Goal: Task Accomplishment & Management: Manage account settings

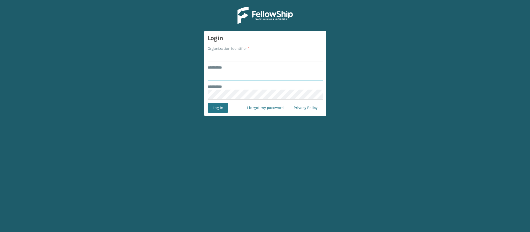
type input "**********"
click at [218, 57] on input "Organization Identifier *" at bounding box center [265, 56] width 115 height 10
type input "SuperAdminOrganization"
click at [220, 106] on button "Log In" at bounding box center [218, 108] width 20 height 10
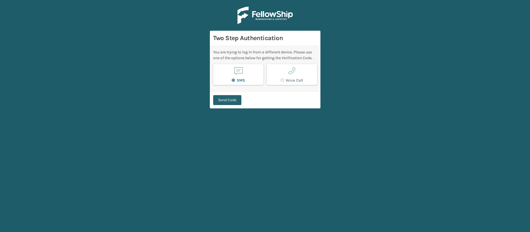
click at [233, 102] on button "Send Code" at bounding box center [227, 100] width 28 height 10
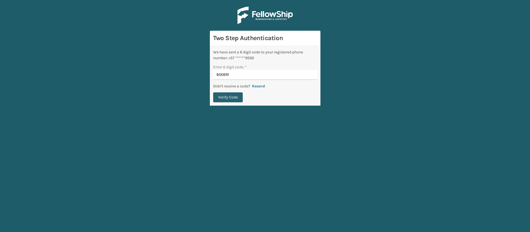
type input "800691"
click at [224, 95] on button "Verify Code" at bounding box center [228, 97] width 30 height 10
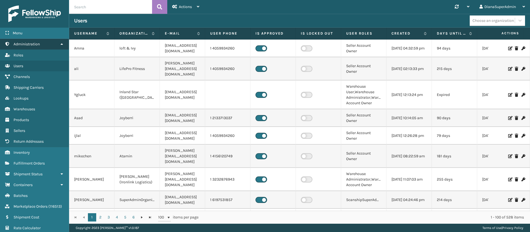
click at [59, 40] on link "Administration" at bounding box center [34, 44] width 69 height 11
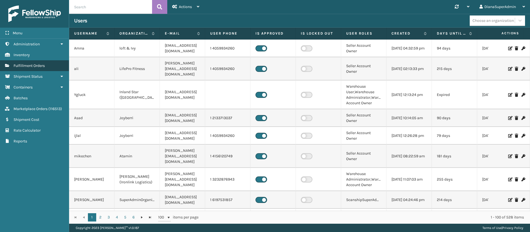
click at [45, 63] on link "Fulfillment Orders" at bounding box center [34, 65] width 69 height 11
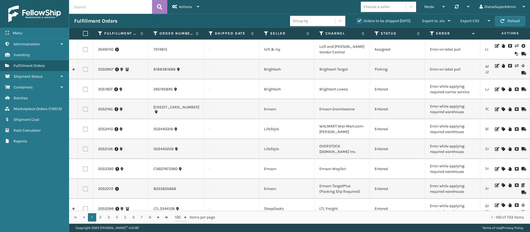
click at [265, 30] on th "Seller" at bounding box center [286, 34] width 55 height 12
click at [267, 33] on icon at bounding box center [266, 33] width 4 height 5
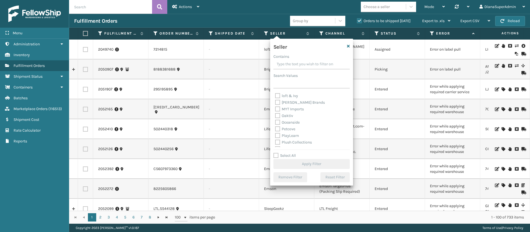
scroll to position [170, 0]
click at [276, 157] on label "Select All" at bounding box center [284, 155] width 22 height 5
click at [276, 153] on input "Select All" at bounding box center [314, 152] width 83 height 1
checkbox input "true"
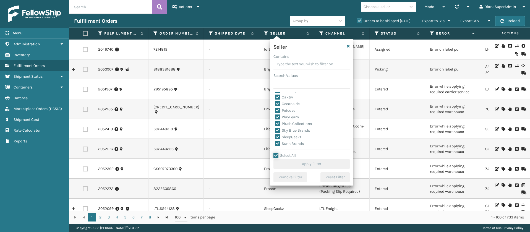
checkbox input "true"
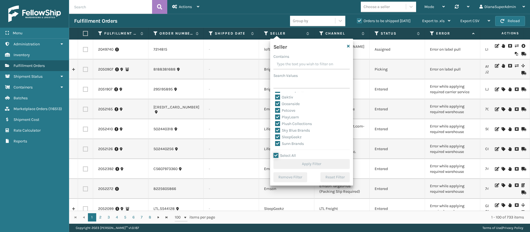
checkbox input "true"
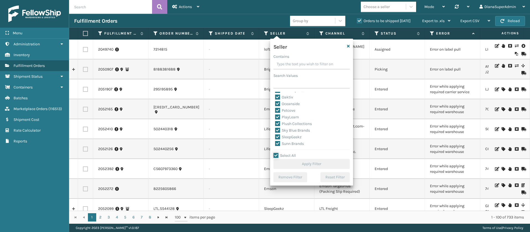
checkbox input "true"
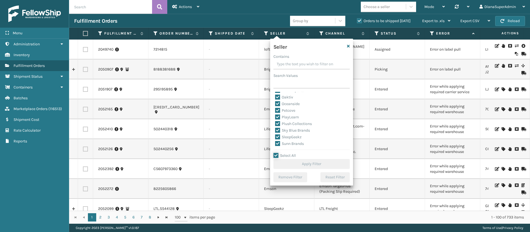
checkbox input "true"
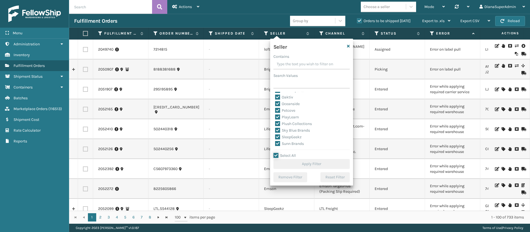
checkbox input "true"
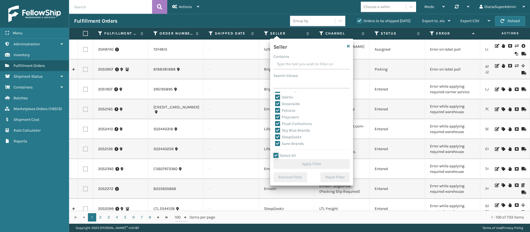
checkbox input "true"
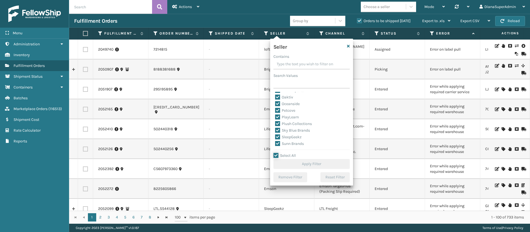
checkbox input "true"
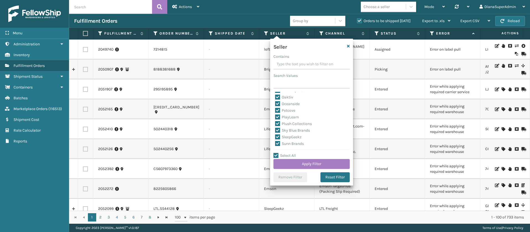
click at [278, 137] on label "SleepGeekz" at bounding box center [288, 137] width 27 height 5
click at [275, 137] on input "SleepGeekz" at bounding box center [275, 136] width 0 height 4
checkbox input "false"
click at [311, 161] on button "Apply Filter" at bounding box center [311, 164] width 76 height 10
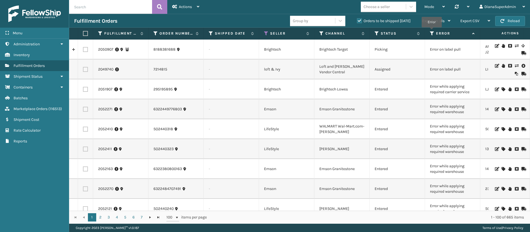
click at [432, 31] on icon at bounding box center [432, 33] width 4 height 5
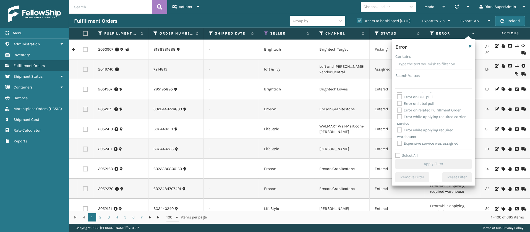
scroll to position [41, 0]
click at [398, 155] on label "Select All" at bounding box center [406, 155] width 22 height 5
click at [398, 153] on input "Select All" at bounding box center [436, 152] width 83 height 1
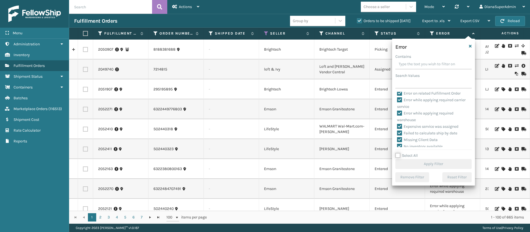
checkbox input "true"
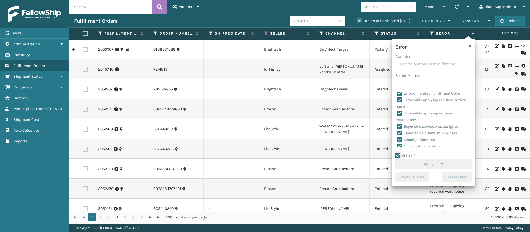
checkbox input "true"
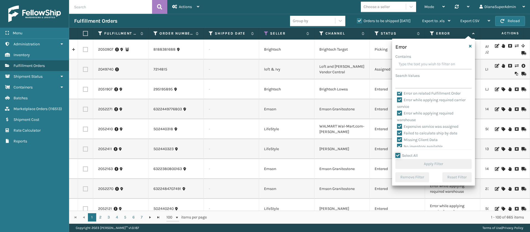
checkbox input "true"
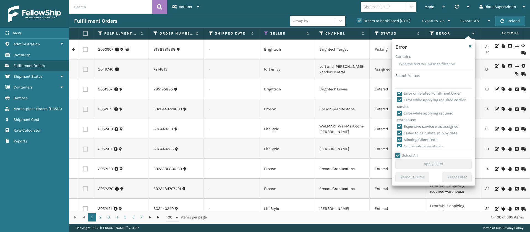
checkbox input "true"
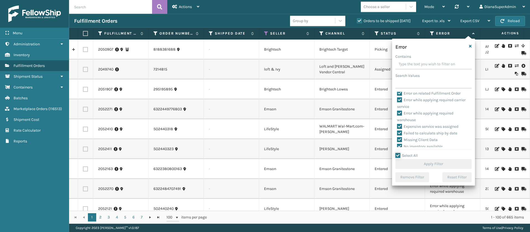
checkbox input "true"
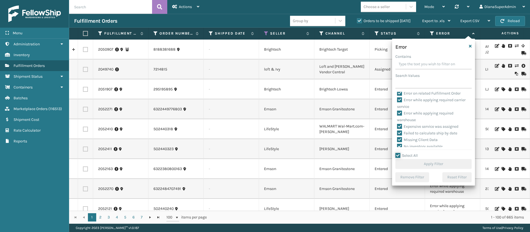
checkbox input "true"
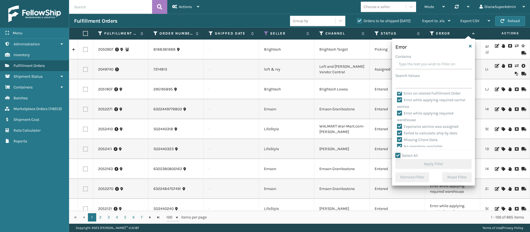
checkbox input "true"
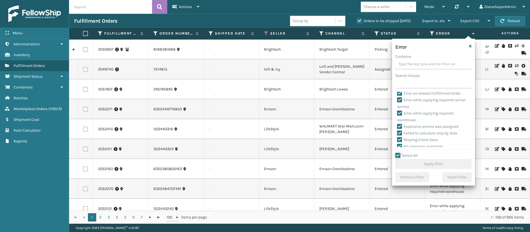
checkbox input "true"
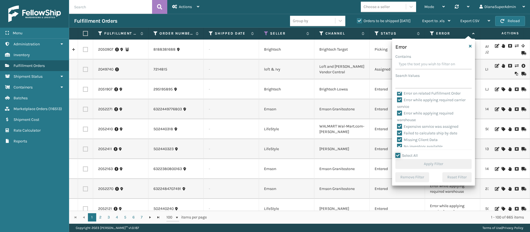
checkbox input "true"
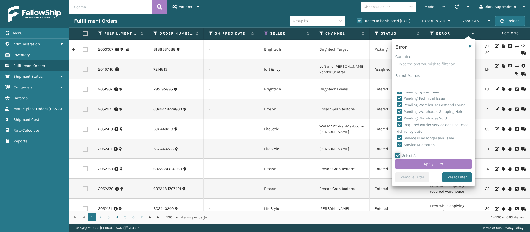
scroll to position [257, 0]
click at [399, 108] on label "Required carrier service does not meet deliver by date" at bounding box center [433, 113] width 73 height 11
click at [397, 108] on input "Required carrier service does not meet deliver by date" at bounding box center [397, 109] width 0 height 4
checkbox input "false"
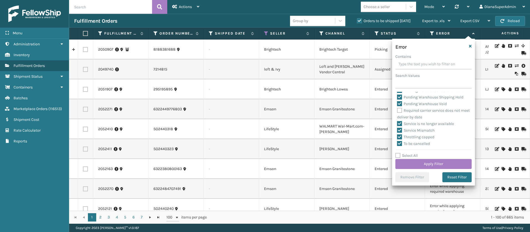
click at [400, 109] on label "Required carrier service does not meet deliver by date" at bounding box center [433, 113] width 73 height 11
click at [397, 109] on input "Required carrier service does not meet deliver by date" at bounding box center [397, 109] width 0 height 4
checkbox input "true"
click at [399, 102] on label "Pending Warehouse Void" at bounding box center [422, 103] width 50 height 5
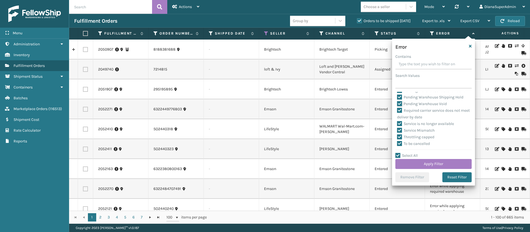
click at [397, 102] on input "Pending Warehouse Void" at bounding box center [397, 103] width 0 height 4
checkbox input "false"
click at [398, 121] on label "Pending Warehouse Shipping Hold" at bounding box center [430, 118] width 66 height 5
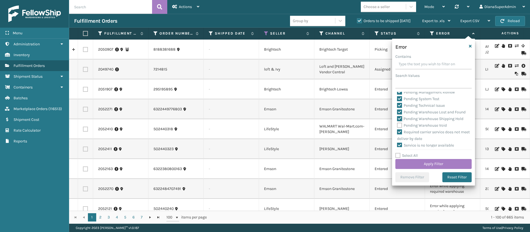
click at [397, 119] on input "Pending Warehouse Shipping Hold" at bounding box center [397, 118] width 0 height 4
checkbox input "false"
click at [399, 114] on label "Pending Warehouse Lost and Found" at bounding box center [431, 112] width 69 height 5
click at [397, 113] on input "Pending Warehouse Lost and Found" at bounding box center [397, 111] width 0 height 4
checkbox input "false"
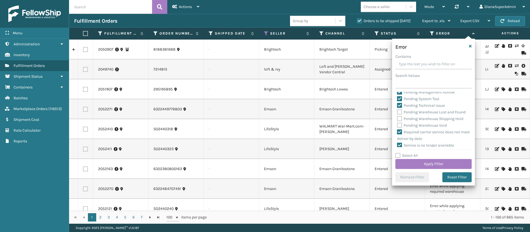
click at [399, 108] on label "Pending Technical Issue" at bounding box center [421, 105] width 48 height 5
click at [397, 106] on input "Pending Technical Issue" at bounding box center [397, 104] width 0 height 4
checkbox input "false"
click at [398, 101] on label "Pending System Test" at bounding box center [418, 98] width 42 height 5
click at [397, 99] on input "Pending System Test" at bounding box center [397, 98] width 0 height 4
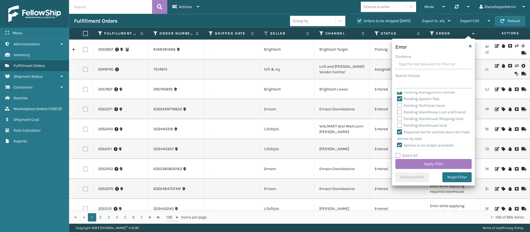
checkbox input "false"
click at [399, 88] on label "Pending Later Ship Date" at bounding box center [421, 85] width 48 height 5
click at [397, 86] on input "Pending Later Ship Date" at bounding box center [397, 84] width 0 height 4
checkbox input "false"
click at [400, 97] on label "Pending Management Review" at bounding box center [426, 95] width 58 height 5
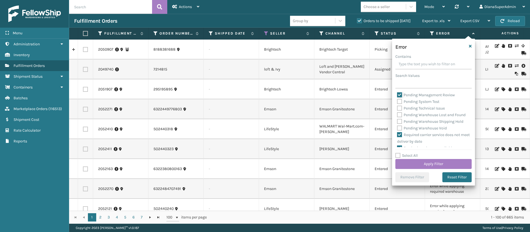
click at [397, 95] on input "Pending Management Review" at bounding box center [397, 94] width 0 height 4
checkbox input "false"
click at [400, 126] on label "Pending Fraud Review" at bounding box center [419, 123] width 45 height 5
click at [397, 124] on input "Pending Fraud Review" at bounding box center [397, 122] width 0 height 4
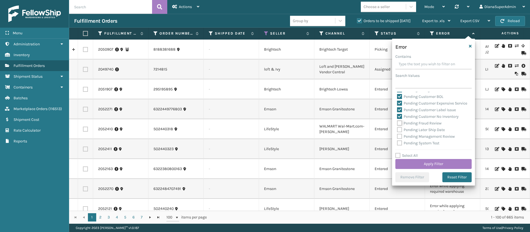
checkbox input "false"
click at [399, 119] on label "Pending Customer No Inventory" at bounding box center [428, 116] width 62 height 5
click at [397, 117] on input "Pending Customer No Inventory" at bounding box center [397, 115] width 0 height 4
checkbox input "false"
click at [400, 112] on label "Pending Customer Label Issue" at bounding box center [426, 110] width 59 height 5
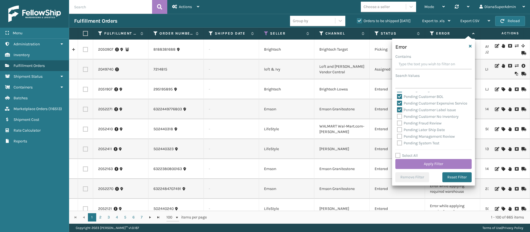
click at [397, 110] on input "Pending Customer Label Issue" at bounding box center [397, 109] width 0 height 4
checkbox input "false"
click at [400, 103] on label "Pending Customer Expensive Service" at bounding box center [432, 103] width 70 height 5
click at [397, 103] on input "Pending Customer Expensive Service" at bounding box center [397, 102] width 0 height 4
checkbox input "false"
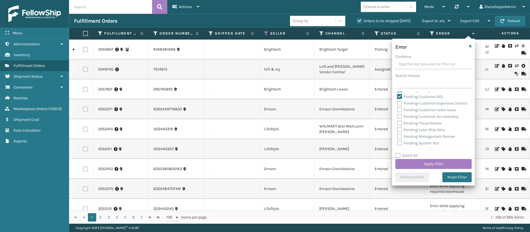
click at [398, 96] on label "Pending Customer BOL" at bounding box center [420, 96] width 46 height 5
click at [397, 96] on input "Pending Customer BOL" at bounding box center [397, 95] width 0 height 4
checkbox input "false"
click at [399, 129] on label "Pending Change to Warehouse" at bounding box center [427, 131] width 60 height 5
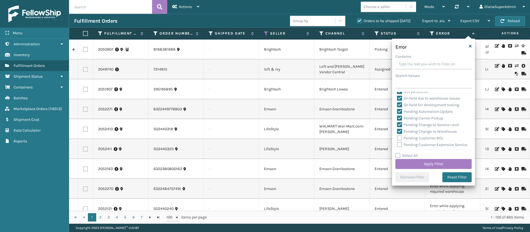
click at [397, 129] on input "Pending Change to Warehouse" at bounding box center [397, 130] width 0 height 4
checkbox input "false"
click at [400, 124] on label "Pending Change to Service Level" at bounding box center [428, 124] width 62 height 5
click at [397, 124] on input "Pending Change to Service Level" at bounding box center [397, 124] width 0 height 4
checkbox input "false"
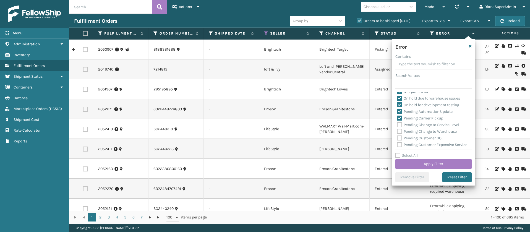
click at [399, 117] on label "Pending Carrier Pickup" at bounding box center [420, 118] width 46 height 5
click at [397, 117] on input "Pending Carrier Pickup" at bounding box center [397, 117] width 0 height 4
checkbox input "false"
click at [400, 110] on label "Pending Automation Update" at bounding box center [425, 111] width 56 height 5
click at [397, 110] on input "Pending Automation Update" at bounding box center [397, 110] width 0 height 4
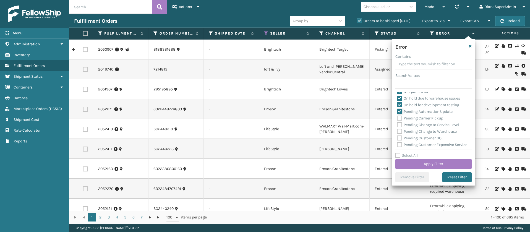
checkbox input "false"
click at [439, 161] on button "Apply Filter" at bounding box center [433, 164] width 76 height 10
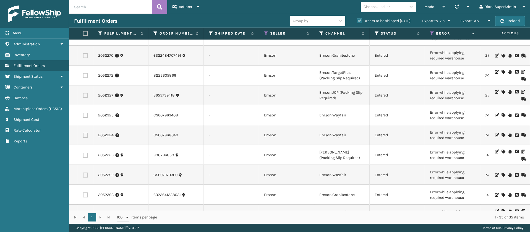
scroll to position [0, 0]
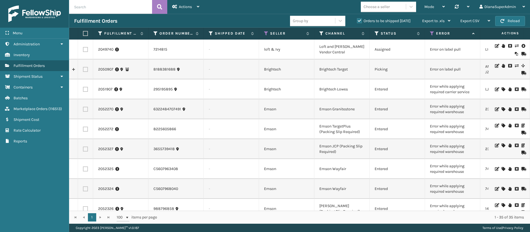
click at [502, 108] on icon at bounding box center [503, 109] width 3 height 4
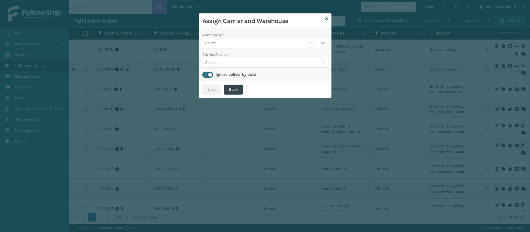
click at [324, 42] on icon at bounding box center [323, 43] width 6 height 6
click at [287, 54] on div "Fellowship - East" at bounding box center [265, 57] width 126 height 10
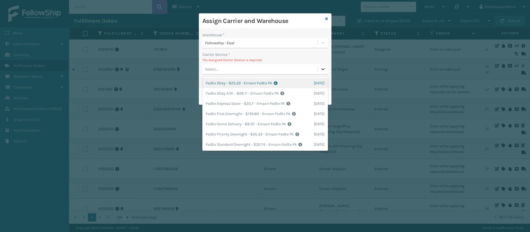
click at [321, 68] on icon at bounding box center [323, 69] width 6 height 6
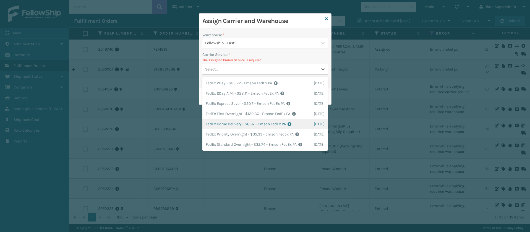
click at [237, 124] on div "FedEx Home Delivery - $8.97 - Emson FedEx PA Shipping Cost $8.97 Surplus Cost $…" at bounding box center [265, 124] width 126 height 10
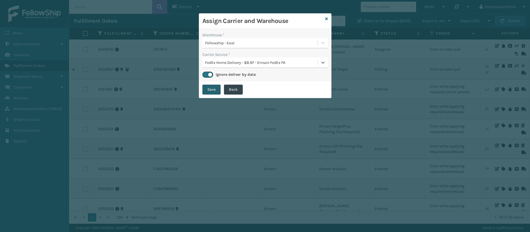
click at [214, 90] on button "Save" at bounding box center [211, 90] width 18 height 10
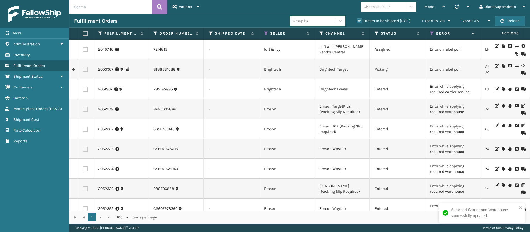
click at [502, 107] on icon at bounding box center [503, 106] width 3 height 4
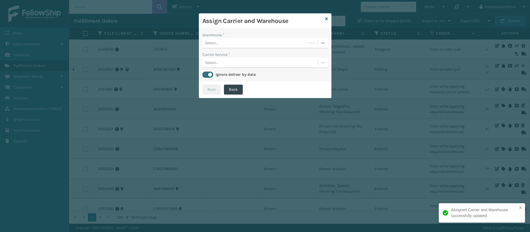
click at [326, 43] on div at bounding box center [323, 43] width 10 height 10
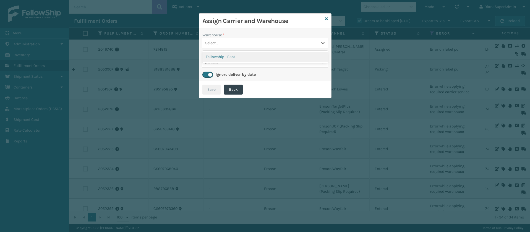
click at [262, 57] on div "Fellowship - East" at bounding box center [265, 57] width 126 height 10
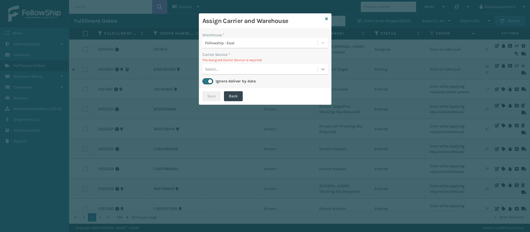
click at [323, 67] on icon at bounding box center [323, 69] width 6 height 6
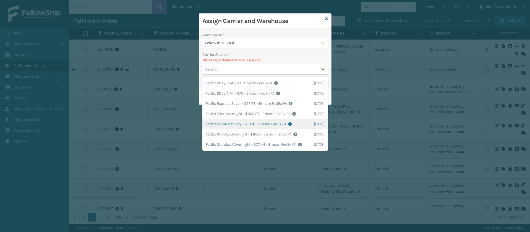
click at [224, 121] on div "FedEx Home Delivery - $10.16 - Emson FedEx PA Shipping Cost $10.16 Surplus Cost…" at bounding box center [265, 124] width 126 height 10
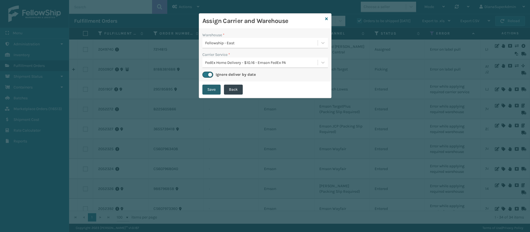
click at [215, 89] on button "Save" at bounding box center [211, 90] width 18 height 10
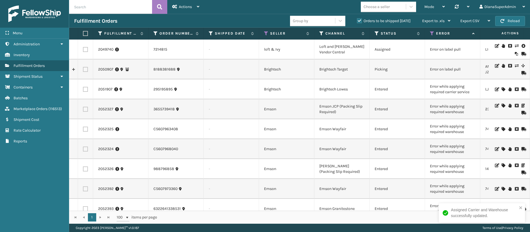
click at [502, 107] on icon at bounding box center [503, 106] width 3 height 4
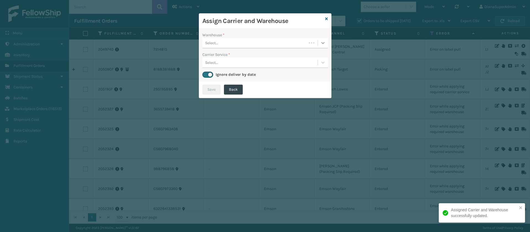
click at [320, 47] on div at bounding box center [323, 43] width 10 height 10
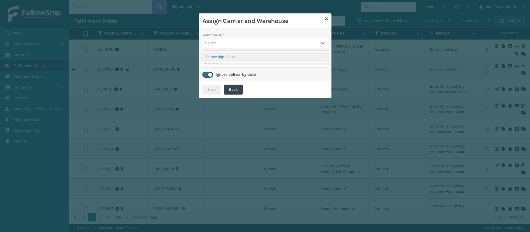
click at [295, 53] on div "Fellowship - East" at bounding box center [265, 57] width 126 height 10
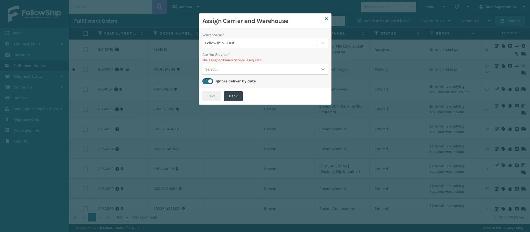
click at [320, 70] on icon at bounding box center [323, 69] width 6 height 6
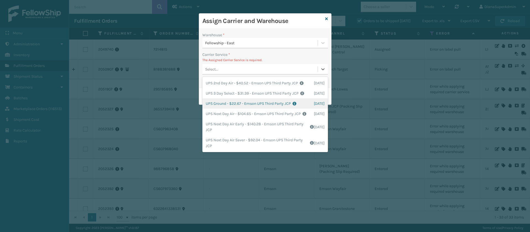
click at [223, 109] on div "UPS Ground - $22.67 - Emson UPS Third Party JCP Shipping Cost $22.67 Surplus Co…" at bounding box center [265, 103] width 126 height 10
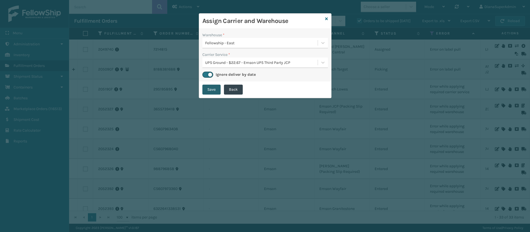
click at [210, 91] on button "Save" at bounding box center [211, 90] width 18 height 10
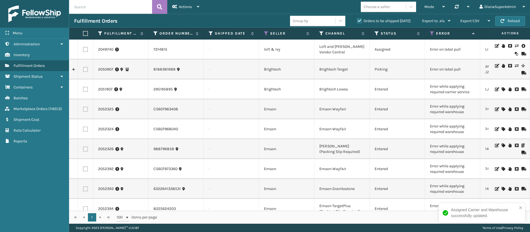
click at [502, 109] on icon at bounding box center [503, 109] width 3 height 4
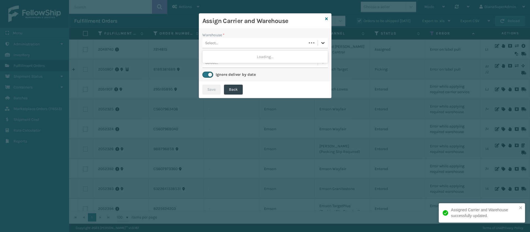
click at [326, 43] on div at bounding box center [323, 43] width 10 height 10
click at [279, 54] on div "Fellowship - East" at bounding box center [265, 57] width 126 height 10
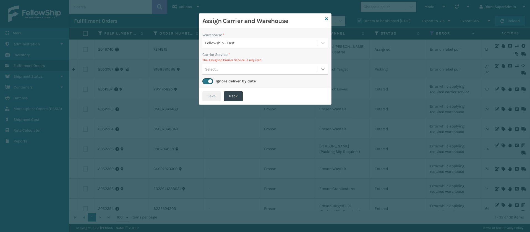
click at [322, 67] on icon at bounding box center [323, 69] width 6 height 6
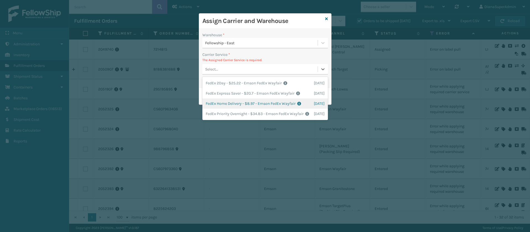
click at [237, 104] on div "FedEx Home Delivery - $8.97 - Emson FedEx Wayfair Shipping Cost $8.97 Surplus C…" at bounding box center [265, 103] width 126 height 10
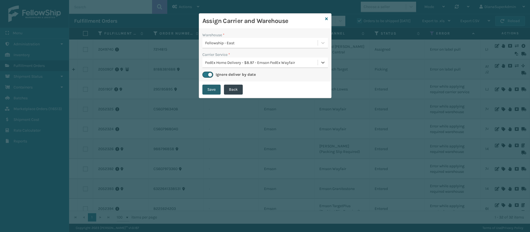
click at [214, 89] on button "Save" at bounding box center [211, 90] width 18 height 10
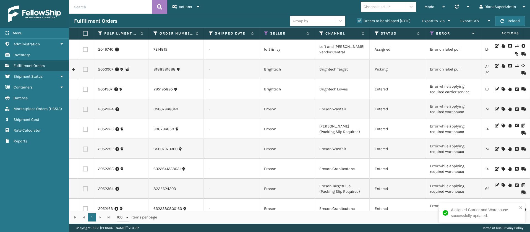
click at [502, 109] on icon at bounding box center [503, 109] width 3 height 4
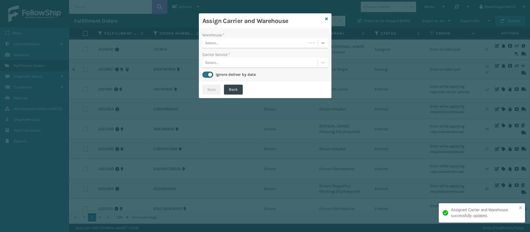
click at [319, 43] on div at bounding box center [323, 43] width 10 height 10
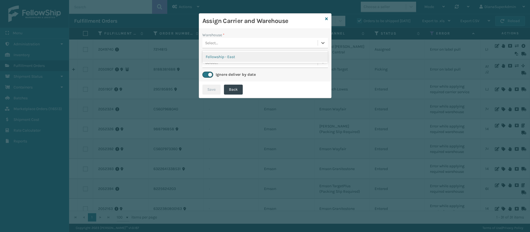
click at [290, 55] on div "Fellowship - East" at bounding box center [265, 57] width 126 height 10
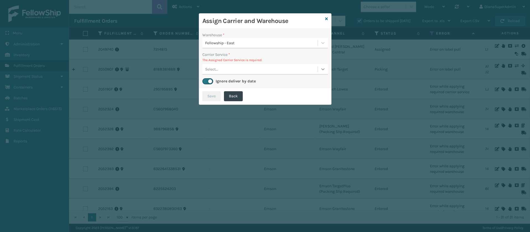
click at [323, 68] on icon at bounding box center [323, 69] width 6 height 6
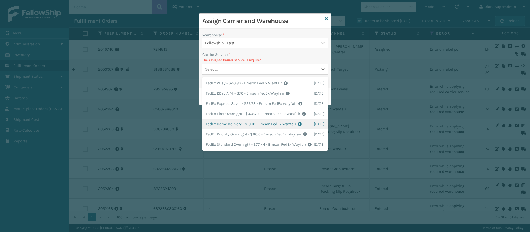
scroll to position [20, 0]
click at [227, 119] on div "FedEx Home Delivery - $10.16 - Emson FedEx Wayfair Shipping Cost $10.16 Surplus…" at bounding box center [265, 124] width 126 height 10
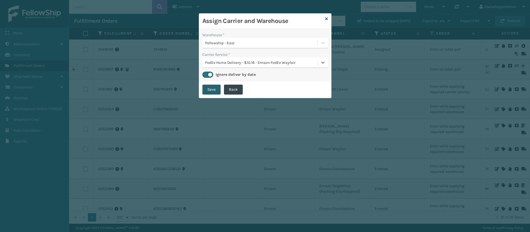
click at [207, 91] on button "Save" at bounding box center [211, 90] width 18 height 10
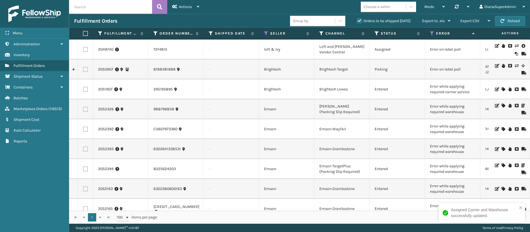
click at [502, 104] on icon at bounding box center [503, 106] width 3 height 4
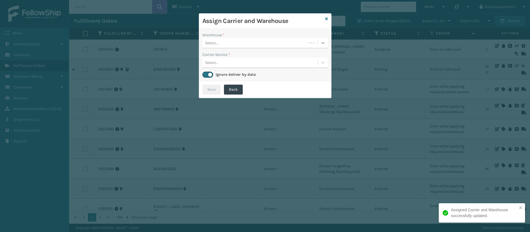
click at [325, 42] on icon at bounding box center [323, 43] width 6 height 6
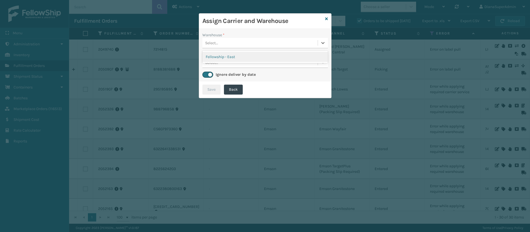
click at [296, 54] on div "Fellowship - East" at bounding box center [265, 57] width 126 height 10
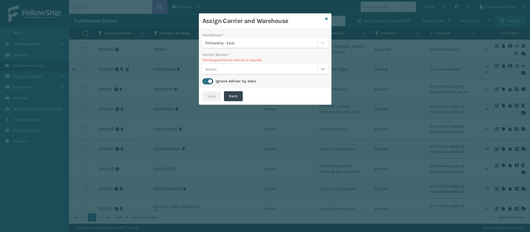
click at [321, 67] on icon at bounding box center [323, 69] width 6 height 6
click at [274, 82] on div "UPS Ground - $35.94 - Emson UPS Kohls PA Shipping Cost $35.94 Surplus Cost $0 T…" at bounding box center [265, 83] width 126 height 10
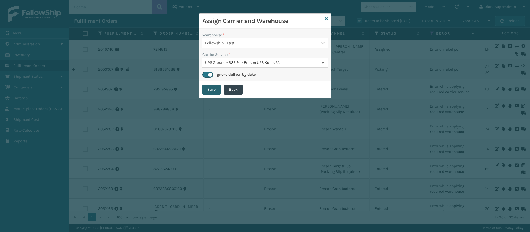
click at [213, 88] on button "Save" at bounding box center [211, 90] width 18 height 10
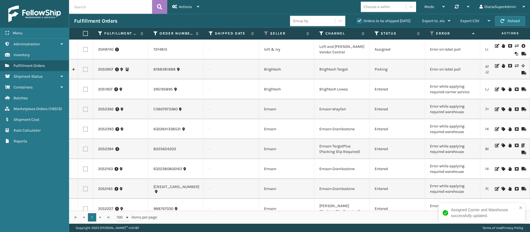
click at [502, 88] on icon at bounding box center [503, 89] width 3 height 4
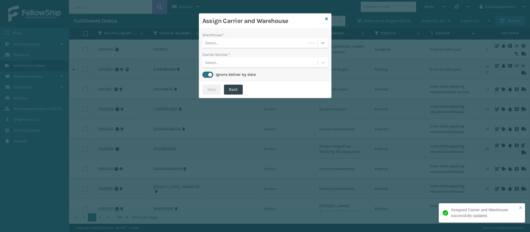
click at [321, 41] on icon at bounding box center [323, 43] width 6 height 6
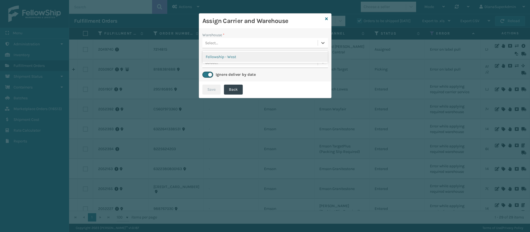
click at [287, 52] on div "Fellowship - West" at bounding box center [265, 57] width 126 height 10
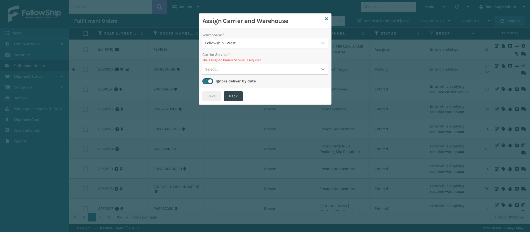
click at [321, 70] on icon at bounding box center [323, 69] width 6 height 6
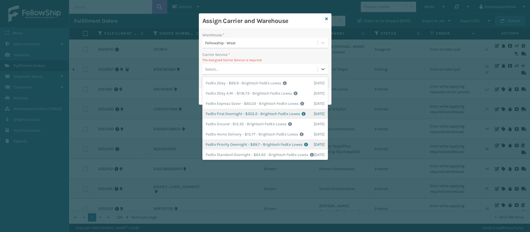
scroll to position [36, 0]
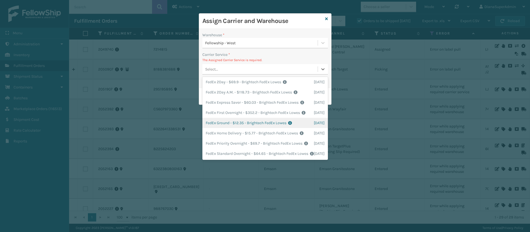
click at [221, 118] on div "FedEx Ground - $12.35 - Brightech FedEx Lowes Shipping Cost $12.35 Surplus Cost…" at bounding box center [265, 123] width 126 height 10
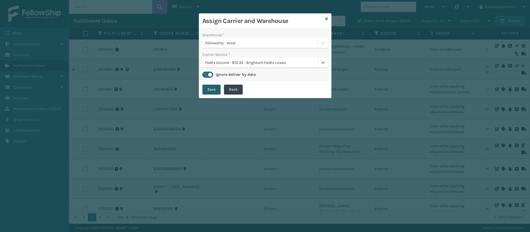
click at [213, 89] on button "Save" at bounding box center [211, 90] width 18 height 10
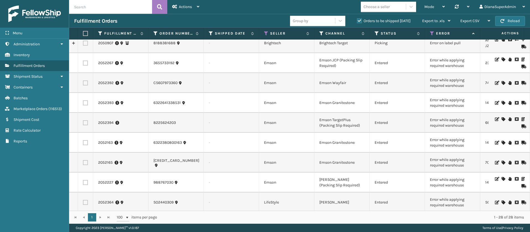
scroll to position [0, 0]
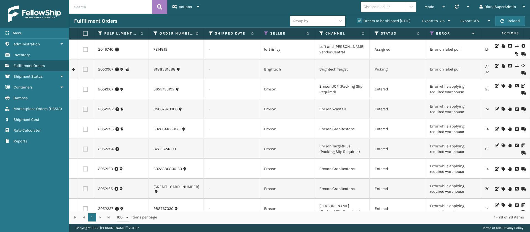
click at [502, 86] on icon at bounding box center [503, 86] width 3 height 4
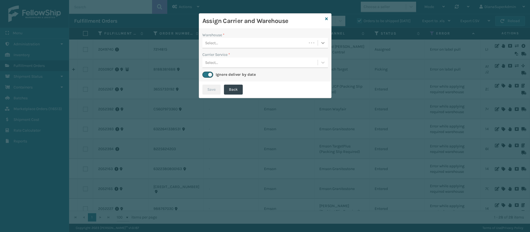
click at [325, 42] on icon at bounding box center [323, 43] width 6 height 6
click at [263, 56] on div "Fellowship - East" at bounding box center [265, 57] width 126 height 10
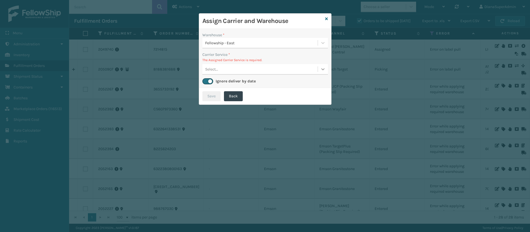
click at [319, 68] on div at bounding box center [323, 69] width 10 height 10
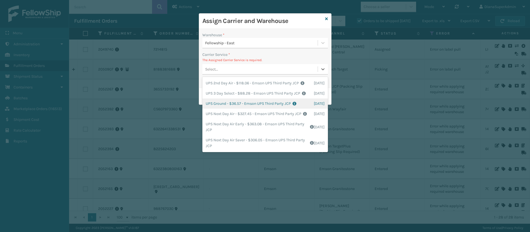
click at [223, 109] on div "UPS Ground - $36.57 - Emson UPS Third Party JCP Shipping Cost $36.57 Surplus Co…" at bounding box center [265, 103] width 126 height 10
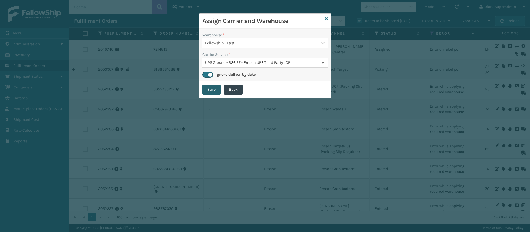
click at [213, 91] on button "Save" at bounding box center [211, 90] width 18 height 10
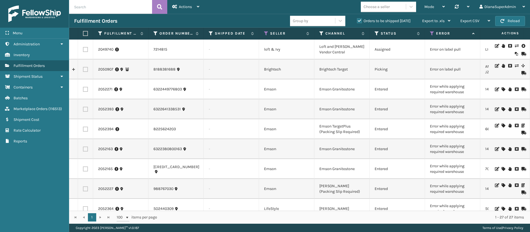
click at [502, 87] on icon at bounding box center [503, 89] width 3 height 4
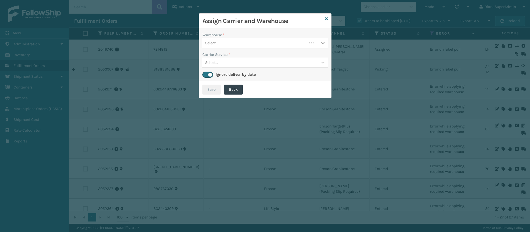
click at [322, 43] on icon at bounding box center [322, 43] width 3 height 2
click at [277, 54] on div "Fellowship - East" at bounding box center [265, 57] width 126 height 10
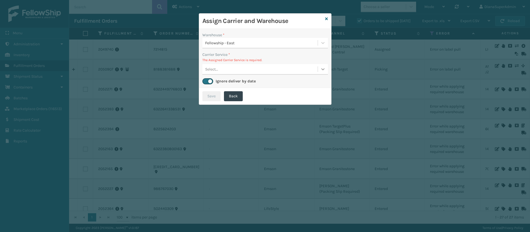
click at [324, 71] on icon at bounding box center [323, 69] width 6 height 6
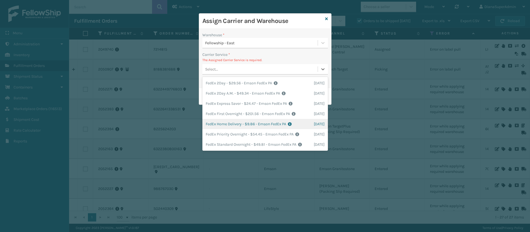
click at [227, 125] on div "FedEx Home Delivery - $9.86 - Emson FedEx PA Shipping Cost $9.86 Surplus Cost $…" at bounding box center [265, 124] width 126 height 10
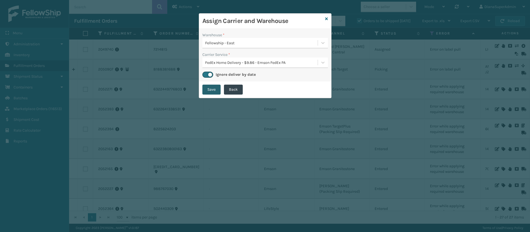
click at [214, 90] on button "Save" at bounding box center [211, 90] width 18 height 10
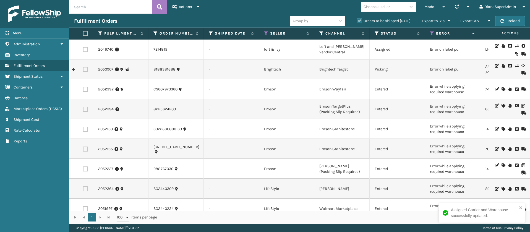
click at [502, 88] on icon at bounding box center [503, 89] width 3 height 4
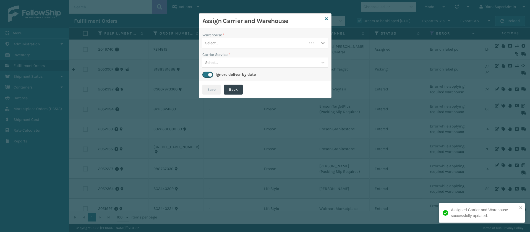
click at [323, 41] on icon at bounding box center [323, 43] width 6 height 6
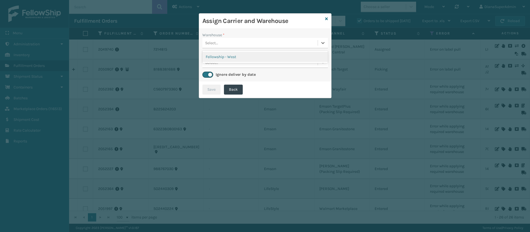
click at [268, 53] on div "Fellowship - West" at bounding box center [265, 57] width 126 height 10
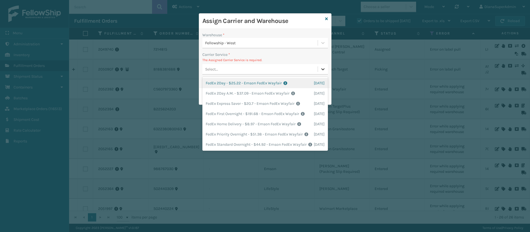
click at [320, 72] on div at bounding box center [323, 69] width 10 height 10
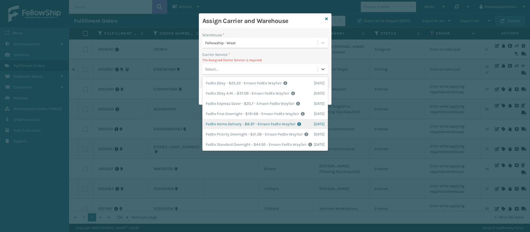
click at [236, 129] on div "FedEx Home Delivery - $8.97 - Emson FedEx Wayfair Shipping Cost $8.97 Surplus C…" at bounding box center [265, 124] width 126 height 10
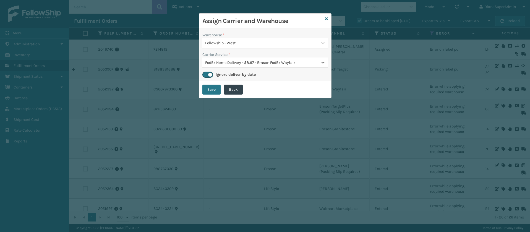
click at [216, 92] on button "Save" at bounding box center [211, 90] width 18 height 10
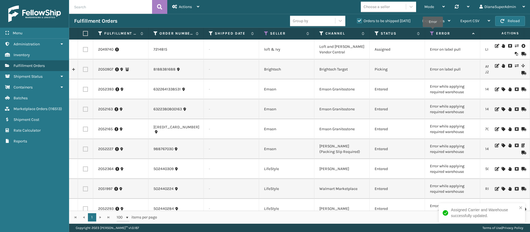
click at [433, 31] on icon at bounding box center [432, 33] width 4 height 5
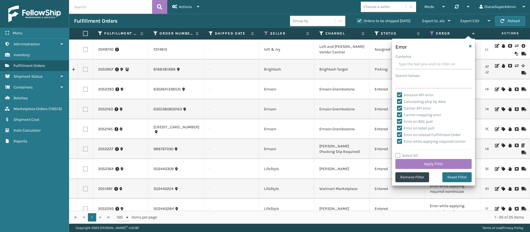
scroll to position [257, 0]
click at [399, 155] on label "Select All" at bounding box center [406, 155] width 22 height 5
click at [399, 153] on input "Select All" at bounding box center [436, 152] width 83 height 1
checkbox input "true"
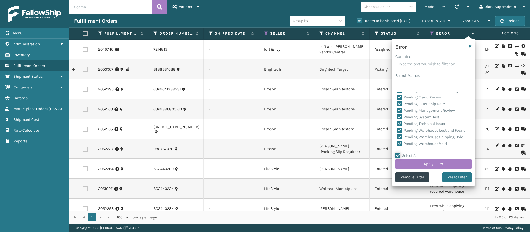
checkbox input "true"
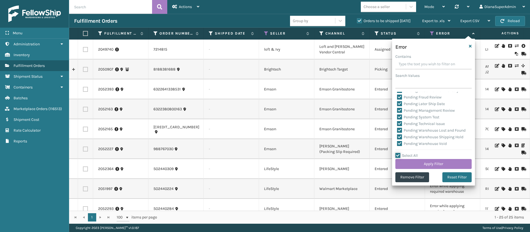
checkbox input "true"
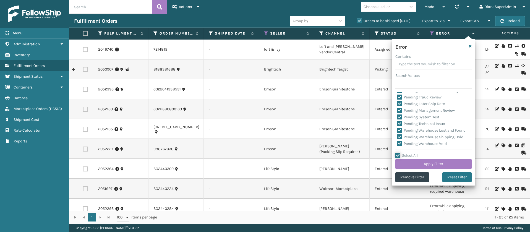
checkbox input "true"
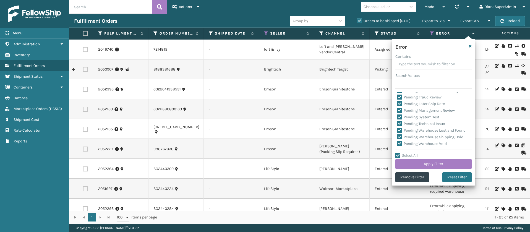
click at [399, 154] on label "Select All" at bounding box center [406, 155] width 22 height 5
click at [399, 153] on input "Select All" at bounding box center [436, 152] width 83 height 1
checkbox input "false"
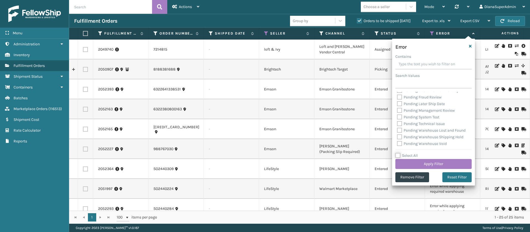
checkbox input "false"
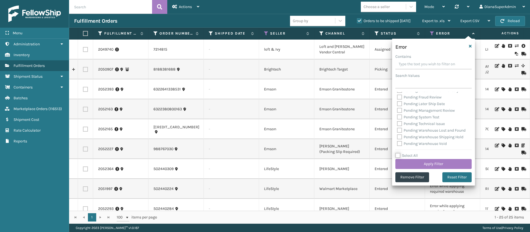
checkbox input "false"
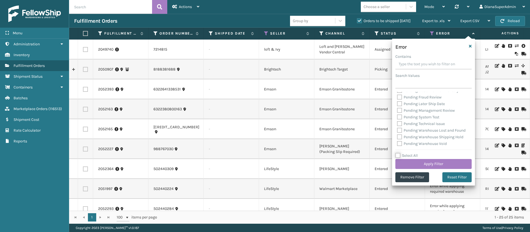
checkbox input "false"
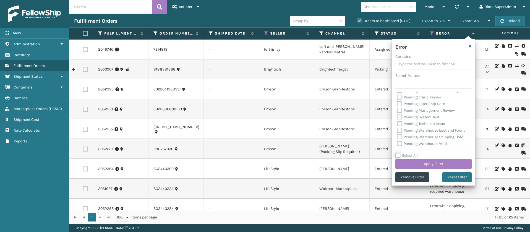
checkbox input "false"
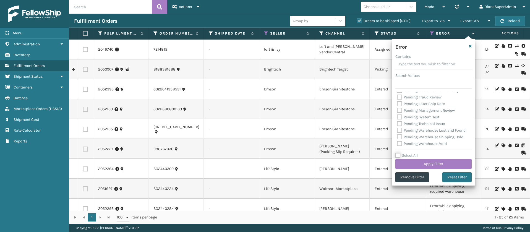
checkbox input "false"
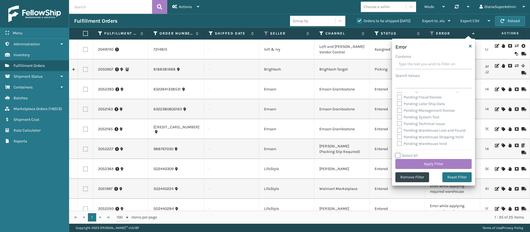
checkbox input "false"
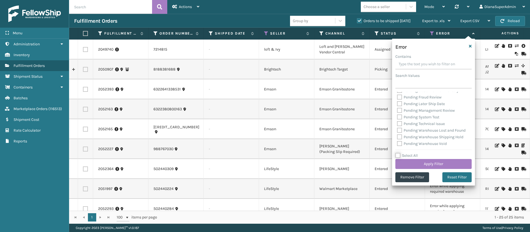
checkbox input "false"
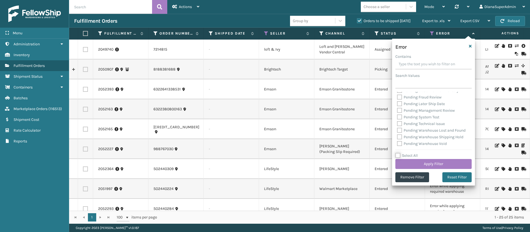
checkbox input "false"
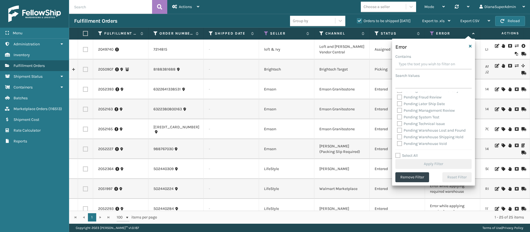
click at [399, 146] on label "Pending Warehouse Void" at bounding box center [422, 143] width 50 height 5
click at [397, 144] on input "Pending Warehouse Void" at bounding box center [397, 142] width 0 height 4
checkbox input "true"
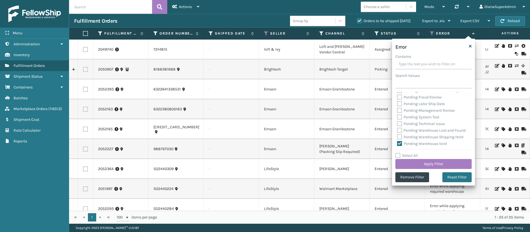
click at [401, 135] on label "Pending Warehouse Shipping Hold" at bounding box center [430, 137] width 66 height 5
click at [397, 134] on input "Pending Warehouse Shipping Hold" at bounding box center [397, 136] width 0 height 4
checkbox input "true"
click at [400, 128] on label "Pending Warehouse Lost and Found" at bounding box center [431, 130] width 69 height 5
click at [397, 127] on input "Pending Warehouse Lost and Found" at bounding box center [397, 129] width 0 height 4
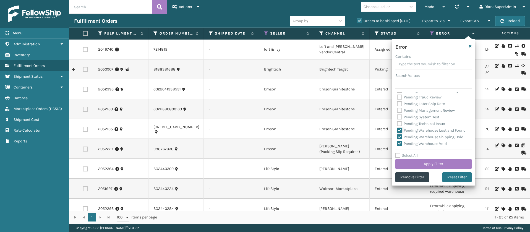
checkbox input "true"
click at [400, 121] on label "Pending Technical Issue" at bounding box center [421, 123] width 48 height 5
click at [397, 121] on input "Pending Technical Issue" at bounding box center [397, 123] width 0 height 4
checkbox input "true"
click at [400, 115] on label "Pending System Test" at bounding box center [418, 117] width 42 height 5
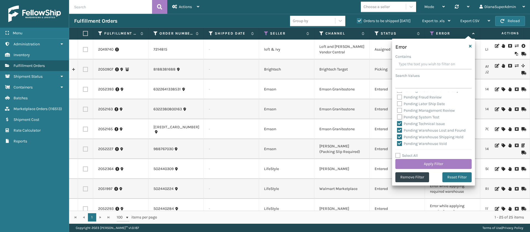
click at [397, 114] on input "Pending System Test" at bounding box center [397, 116] width 0 height 4
checkbox input "true"
click at [400, 108] on label "Pending Management Review" at bounding box center [426, 110] width 58 height 5
click at [397, 107] on input "Pending Management Review" at bounding box center [397, 109] width 0 height 4
checkbox input "true"
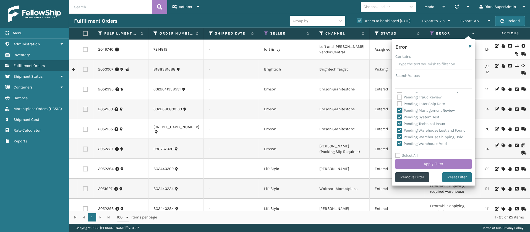
scroll to position [215, 0]
click at [401, 128] on label "Pending Later Ship Date" at bounding box center [421, 125] width 48 height 5
click at [397, 126] on input "Pending Later Ship Date" at bounding box center [397, 124] width 0 height 4
checkbox input "true"
click at [399, 121] on label "Pending Fraud Review" at bounding box center [419, 118] width 45 height 5
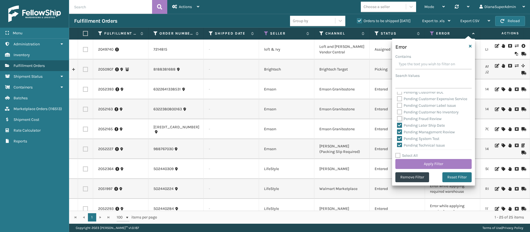
click at [397, 119] on input "Pending Fraud Review" at bounding box center [397, 118] width 0 height 4
checkbox input "true"
click at [400, 114] on label "Pending Customer No Inventory" at bounding box center [428, 112] width 62 height 5
click at [397, 113] on input "Pending Customer No Inventory" at bounding box center [397, 111] width 0 height 4
checkbox input "true"
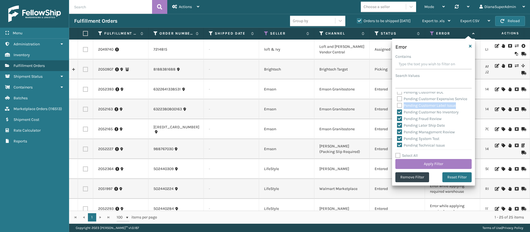
click at [401, 108] on label "Pending Customer Label Issue" at bounding box center [426, 105] width 59 height 5
click at [400, 98] on label "Pending Customer Expensive Service" at bounding box center [432, 98] width 70 height 5
click at [397, 98] on input "Pending Customer Expensive Service" at bounding box center [397, 98] width 0 height 4
checkbox input "true"
click at [399, 108] on label "Pending Customer Label Issue" at bounding box center [426, 105] width 59 height 5
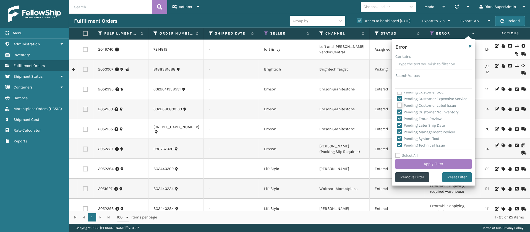
click at [397, 106] on input "Pending Customer Label Issue" at bounding box center [397, 104] width 0 height 4
checkbox input "true"
click at [399, 133] on label "Pending Customer BOL" at bounding box center [420, 133] width 46 height 5
click at [397, 133] on input "Pending Customer BOL" at bounding box center [397, 132] width 0 height 4
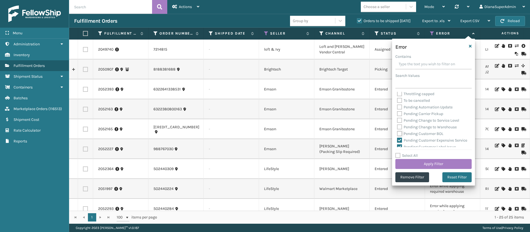
checkbox input "true"
click at [398, 127] on label "Pending Change to Warehouse" at bounding box center [427, 127] width 60 height 5
click at [397, 127] on input "Pending Change to Warehouse" at bounding box center [397, 126] width 0 height 4
checkbox input "true"
click at [400, 118] on label "Pending Change to Service Level" at bounding box center [428, 120] width 62 height 5
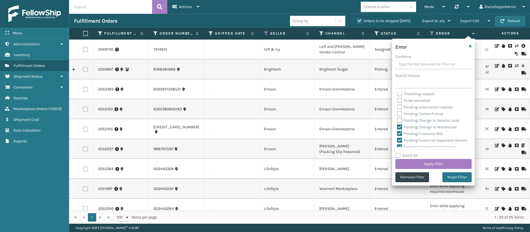
click at [397, 118] on input "Pending Change to Service Level" at bounding box center [397, 119] width 0 height 4
checkbox input "true"
click at [400, 114] on label "Pending Carrier Pickup" at bounding box center [420, 113] width 46 height 5
click at [397, 114] on input "Pending Carrier Pickup" at bounding box center [397, 113] width 0 height 4
checkbox input "true"
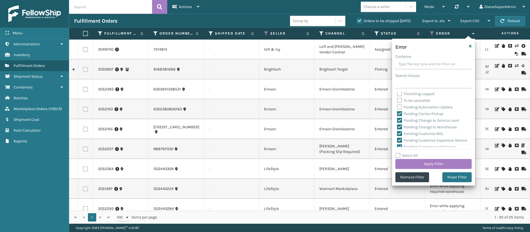
click at [400, 109] on div "Pending Automation Update" at bounding box center [433, 107] width 73 height 7
click at [401, 108] on label "Pending Automation Update" at bounding box center [425, 107] width 56 height 5
click at [397, 108] on input "Pending Automation Update" at bounding box center [397, 106] width 0 height 4
checkbox input "true"
click at [432, 161] on button "Apply Filter" at bounding box center [433, 164] width 76 height 10
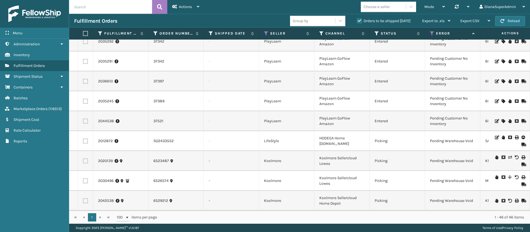
scroll to position [751, 0]
click at [434, 35] on icon at bounding box center [432, 33] width 4 height 5
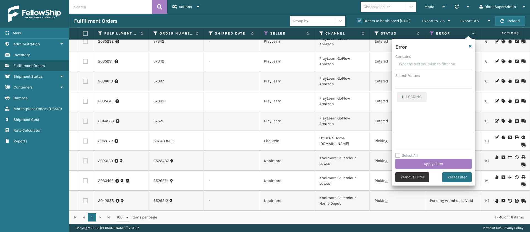
click at [411, 178] on button "Remove Filter" at bounding box center [412, 177] width 34 height 10
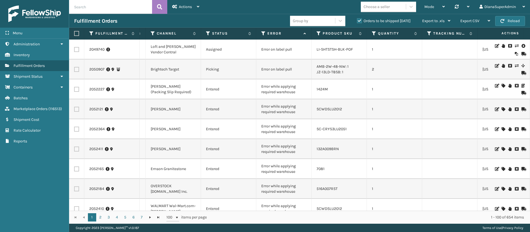
scroll to position [0, 171]
click at [206, 32] on icon at bounding box center [206, 33] width 4 height 5
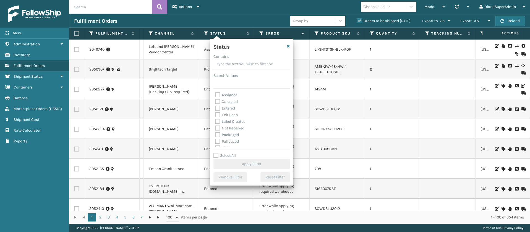
click at [217, 121] on label "Label Created" at bounding box center [230, 121] width 30 height 5
click at [215, 121] on input "Label Created" at bounding box center [215, 120] width 0 height 4
checkbox input "true"
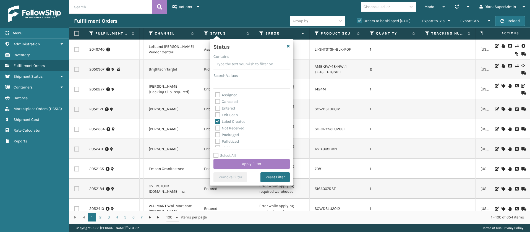
click at [219, 134] on label "Packaged" at bounding box center [227, 134] width 24 height 5
click at [215, 134] on input "Packaged" at bounding box center [215, 134] width 0 height 4
checkbox input "true"
click at [218, 141] on label "Palletized" at bounding box center [227, 141] width 24 height 5
click at [215, 141] on input "Palletized" at bounding box center [215, 140] width 0 height 4
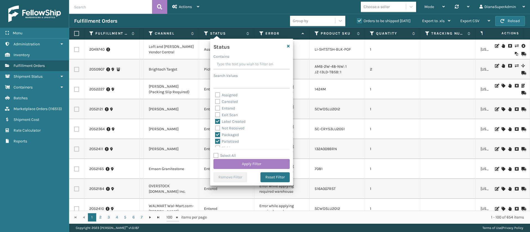
checkbox input "true"
click at [219, 116] on label "Picking" at bounding box center [225, 117] width 20 height 5
click at [215, 116] on input "Picking" at bounding box center [215, 116] width 0 height 4
checkbox input "true"
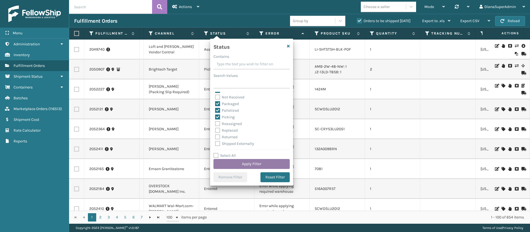
click at [254, 163] on button "Apply Filter" at bounding box center [251, 164] width 76 height 10
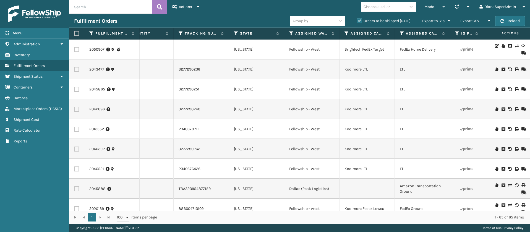
scroll to position [0, 0]
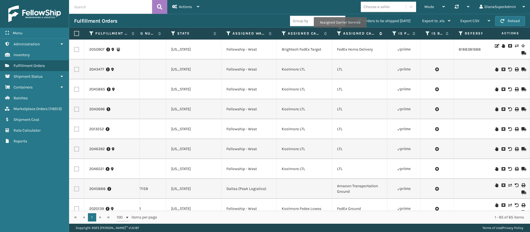
click at [340, 32] on icon at bounding box center [339, 33] width 4 height 5
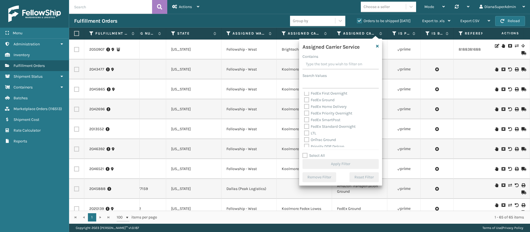
click at [305, 132] on label "LTL" at bounding box center [310, 133] width 12 height 5
click at [304, 132] on input "LTL" at bounding box center [304, 132] width 0 height 4
checkbox input "true"
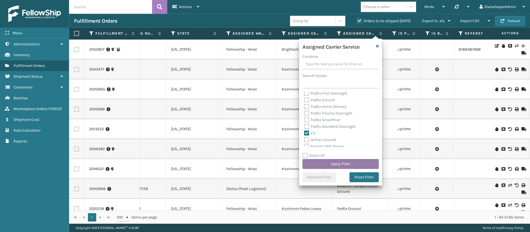
click at [346, 162] on button "Apply Filter" at bounding box center [340, 164] width 76 height 10
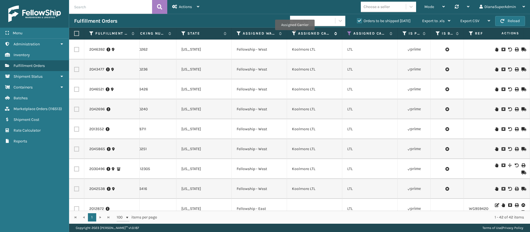
click at [295, 34] on icon at bounding box center [294, 33] width 4 height 5
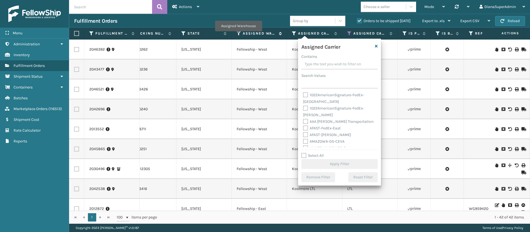
click at [238, 35] on icon at bounding box center [239, 33] width 4 height 5
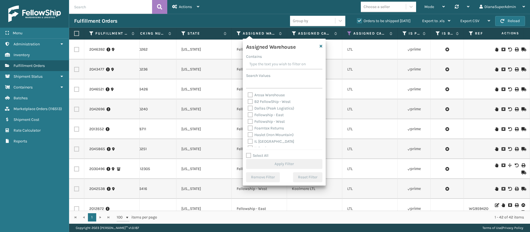
click at [249, 116] on label "Fellowship - East" at bounding box center [266, 115] width 36 height 5
click at [248, 115] on input "Fellowship - East" at bounding box center [248, 114] width 0 height 4
checkbox input "true"
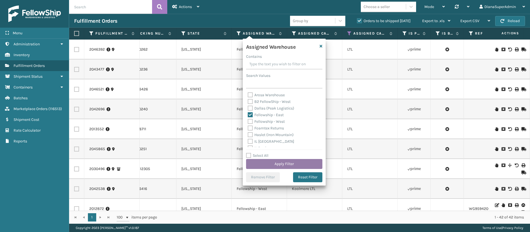
click at [283, 164] on button "Apply Filter" at bounding box center [284, 164] width 76 height 10
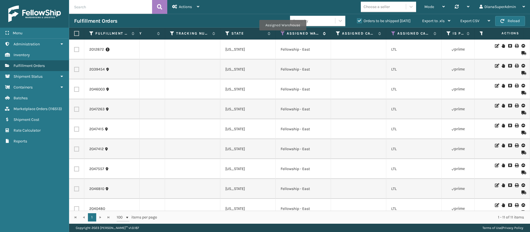
click at [283, 34] on icon at bounding box center [283, 33] width 4 height 5
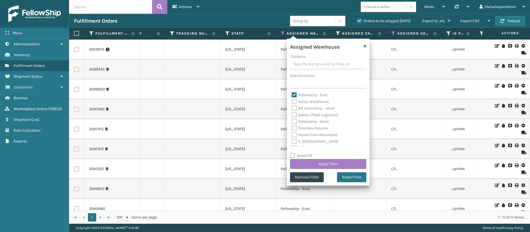
click at [294, 93] on label "Fellowship - East" at bounding box center [310, 95] width 36 height 5
click at [292, 93] on input "Fellowship - East" at bounding box center [292, 94] width 0 height 4
checkbox input "false"
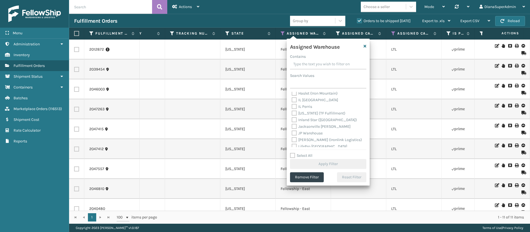
click at [294, 140] on label "[PERSON_NAME] (Ironlink Logistics)" at bounding box center [327, 139] width 70 height 5
click at [292, 140] on input "[PERSON_NAME] (Ironlink Logistics)" at bounding box center [292, 139] width 0 height 4
checkbox input "true"
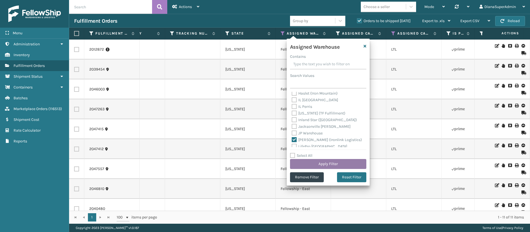
click at [318, 164] on button "Apply Filter" at bounding box center [328, 164] width 76 height 10
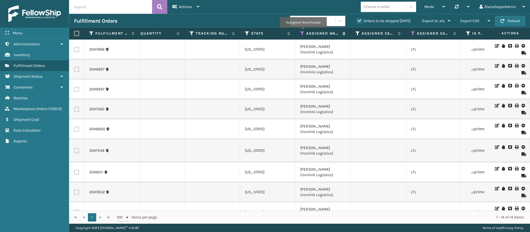
click at [303, 32] on icon at bounding box center [302, 33] width 4 height 5
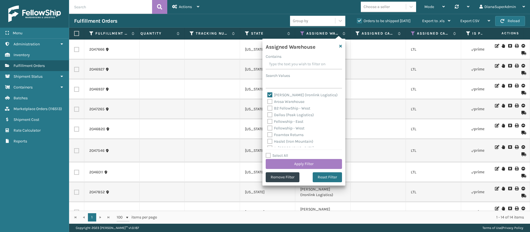
click at [271, 94] on label "[PERSON_NAME] (Ironlink Logistics)" at bounding box center [302, 95] width 70 height 5
click at [268, 94] on input "[PERSON_NAME] (Ironlink Logistics)" at bounding box center [267, 94] width 0 height 4
checkbox input "false"
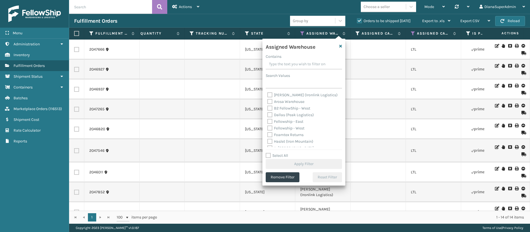
click at [271, 113] on label "Dallas (Peak Logistics)" at bounding box center [290, 115] width 46 height 5
click at [268, 113] on input "Dallas (Peak Logistics)" at bounding box center [267, 114] width 0 height 4
checkbox input "true"
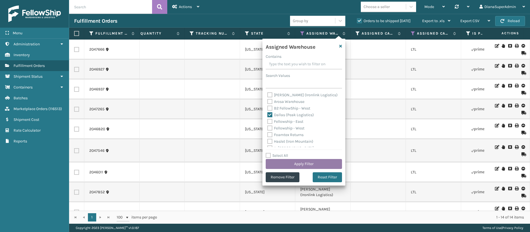
click at [292, 163] on button "Apply Filter" at bounding box center [304, 164] width 76 height 10
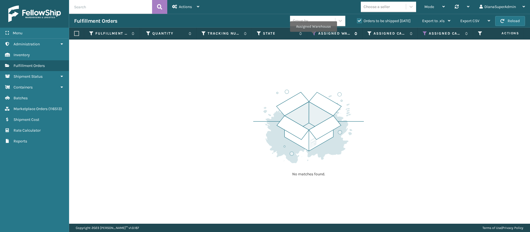
click at [314, 35] on icon at bounding box center [314, 33] width 4 height 5
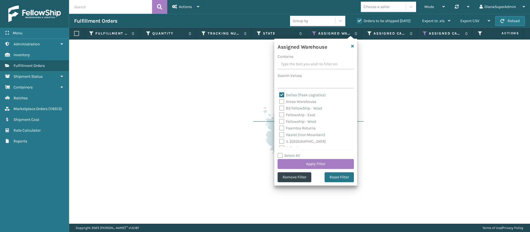
click at [284, 95] on label "Dallas (Peak Logistics)" at bounding box center [302, 95] width 46 height 5
click at [280, 95] on input "Dallas (Peak Logistics)" at bounding box center [279, 94] width 0 height 4
checkbox input "false"
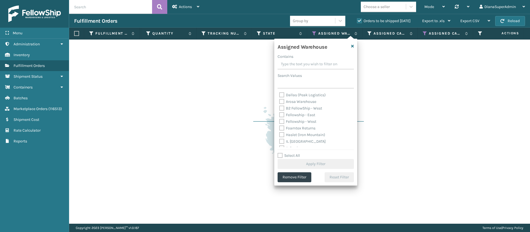
click at [283, 120] on label "Fellowship - West" at bounding box center [297, 121] width 37 height 5
click at [280, 120] on input "Fellowship - West" at bounding box center [279, 120] width 0 height 4
checkbox input "true"
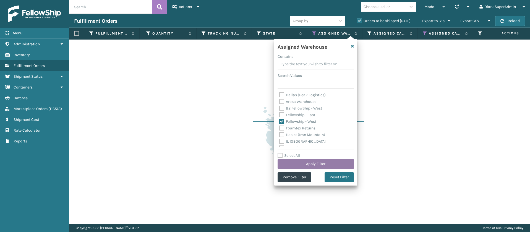
click at [315, 162] on button "Apply Filter" at bounding box center [316, 164] width 76 height 10
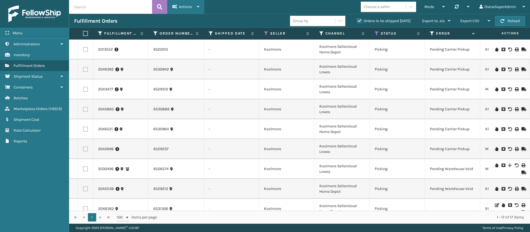
click at [200, 8] on div "Actions Settings Remove All Filters Track Fulfillment Order Export Labels Bulk …" at bounding box center [185, 7] width 37 height 14
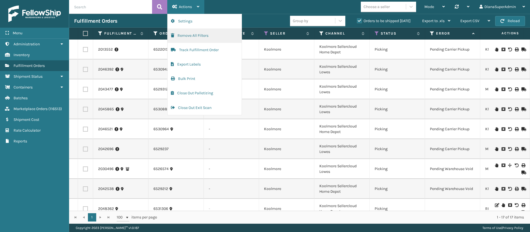
click at [200, 32] on button "Remove All Filters" at bounding box center [205, 35] width 74 height 14
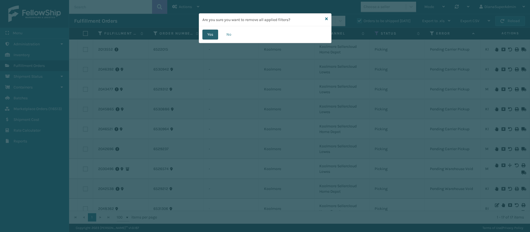
click at [209, 35] on button "Yes" at bounding box center [210, 35] width 16 height 10
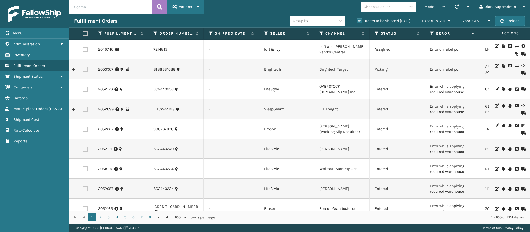
click at [192, 4] on span "Actions" at bounding box center [185, 6] width 13 height 5
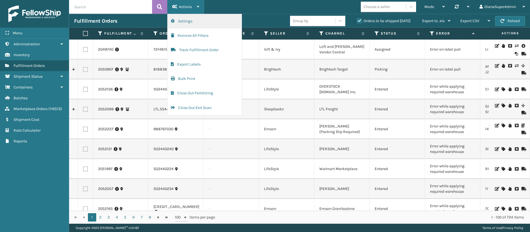
click at [196, 20] on button "Settings" at bounding box center [205, 21] width 74 height 14
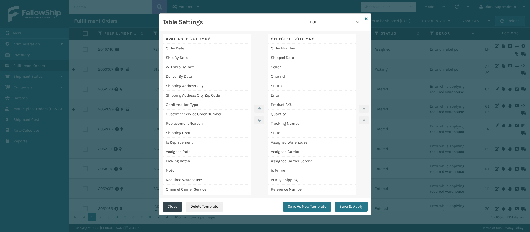
click at [355, 25] on div at bounding box center [358, 22] width 10 height 10
click at [335, 64] on div "[PERSON_NAME] Report" at bounding box center [334, 66] width 55 height 10
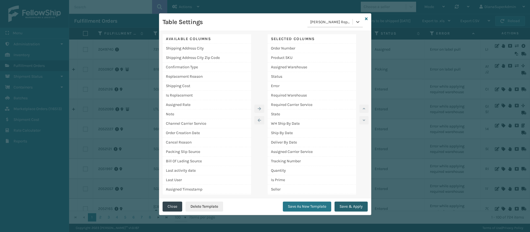
click at [348, 207] on button "Save & Apply" at bounding box center [351, 207] width 33 height 10
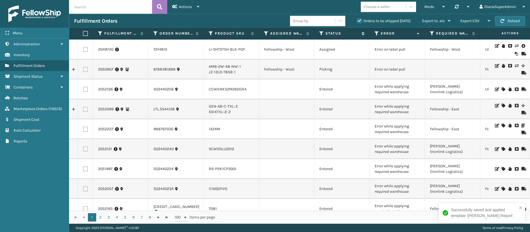
click at [322, 33] on icon at bounding box center [321, 33] width 4 height 5
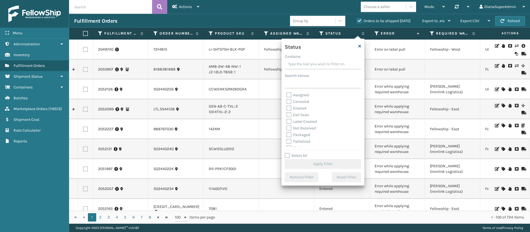
click at [287, 93] on label "Assigned" at bounding box center [297, 95] width 22 height 5
click at [287, 93] on input "Assigned" at bounding box center [286, 94] width 0 height 4
checkbox input "true"
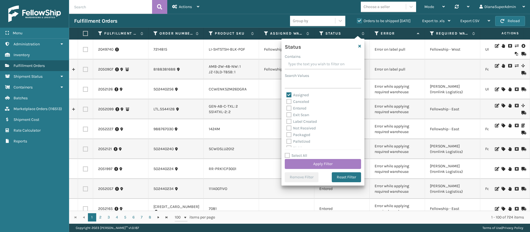
click at [289, 107] on label "Entered" at bounding box center [296, 108] width 20 height 5
click at [287, 107] on input "Entered" at bounding box center [286, 107] width 0 height 4
checkbox input "true"
click at [314, 164] on button "Apply Filter" at bounding box center [323, 164] width 76 height 10
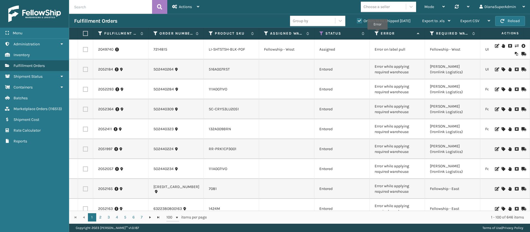
click at [378, 34] on icon at bounding box center [377, 33] width 4 height 5
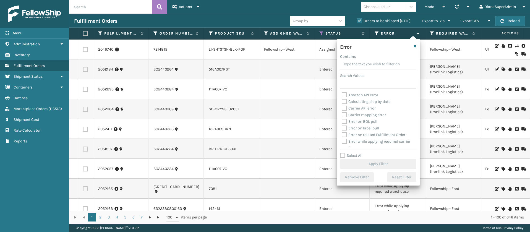
click at [344, 153] on label "Select All" at bounding box center [351, 155] width 22 height 5
click at [344, 153] on input "Select All" at bounding box center [381, 152] width 83 height 1
checkbox input "true"
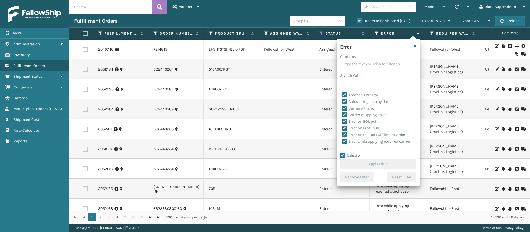
checkbox input "true"
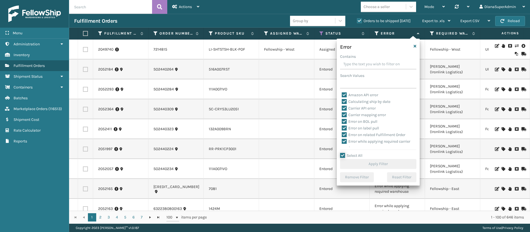
checkbox input "true"
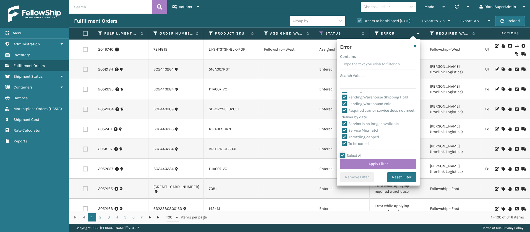
scroll to position [215, 0]
click at [343, 102] on label "Pending Warehouse Void" at bounding box center [367, 103] width 50 height 5
click at [342, 102] on input "Pending Warehouse Void" at bounding box center [342, 103] width 0 height 4
click at [344, 121] on label "Pending Warehouse Shipping Hold" at bounding box center [375, 118] width 66 height 5
click at [342, 119] on input "Pending Warehouse Shipping Hold" at bounding box center [342, 118] width 0 height 4
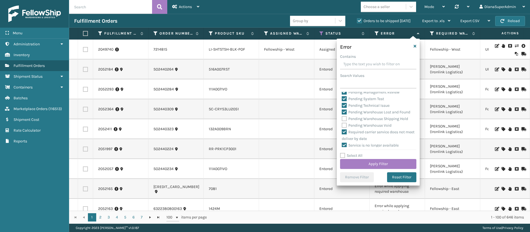
click at [343, 114] on label "Pending Warehouse Lost and Found" at bounding box center [376, 112] width 69 height 5
click at [342, 113] on input "Pending Warehouse Lost and Found" at bounding box center [342, 111] width 0 height 4
click at [344, 108] on label "Pending Technical Issue" at bounding box center [366, 105] width 48 height 5
click at [342, 106] on input "Pending Technical Issue" at bounding box center [342, 104] width 0 height 4
click at [345, 101] on label "Pending System Test" at bounding box center [363, 98] width 42 height 5
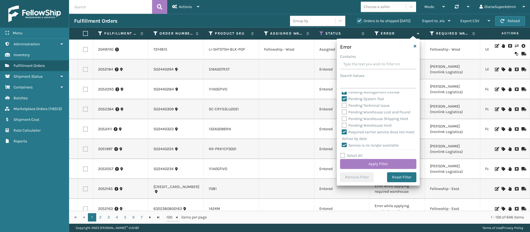
click at [342, 99] on input "Pending System Test" at bounding box center [342, 98] width 0 height 4
click at [345, 95] on label "Pending Management Review" at bounding box center [371, 92] width 58 height 5
click at [342, 93] on input "Pending Management Review" at bounding box center [342, 91] width 0 height 4
click at [344, 129] on label "Pending Later Ship Date" at bounding box center [366, 127] width 48 height 5
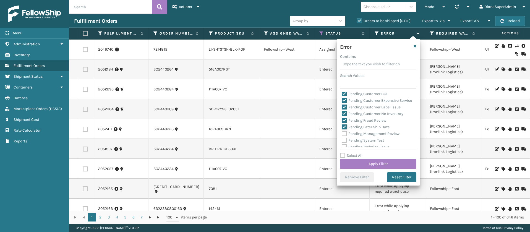
click at [342, 127] on input "Pending Later Ship Date" at bounding box center [342, 126] width 0 height 4
click at [343, 123] on label "Pending Fraud Review" at bounding box center [364, 120] width 45 height 5
click at [342, 121] on input "Pending Fraud Review" at bounding box center [342, 119] width 0 height 4
click at [343, 116] on label "Pending Customer No Inventory" at bounding box center [373, 113] width 62 height 5
click at [342, 114] on input "Pending Customer No Inventory" at bounding box center [342, 113] width 0 height 4
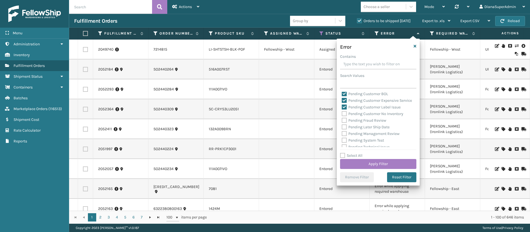
drag, startPoint x: 344, startPoint y: 114, endPoint x: 352, endPoint y: 108, distance: 9.9
click at [344, 109] on label "Pending Customer Label Issue" at bounding box center [371, 107] width 59 height 5
click at [342, 108] on input "Pending Customer Label Issue" at bounding box center [342, 106] width 0 height 4
click at [346, 141] on label "Pending Customer Expensive Service" at bounding box center [377, 142] width 70 height 5
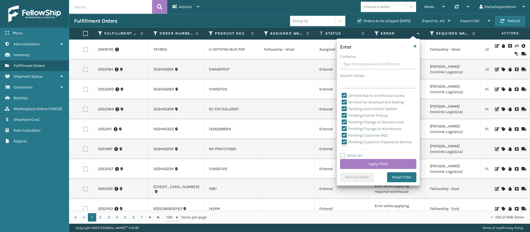
click at [342, 141] on input "Pending Customer Expensive Service" at bounding box center [342, 141] width 0 height 4
click at [345, 135] on label "Pending Customer BOL" at bounding box center [365, 135] width 46 height 5
click at [342, 135] on input "Pending Customer BOL" at bounding box center [342, 134] width 0 height 4
click at [344, 126] on label "Pending Change to Warehouse" at bounding box center [372, 128] width 60 height 5
click at [342, 126] on input "Pending Change to Warehouse" at bounding box center [342, 128] width 0 height 4
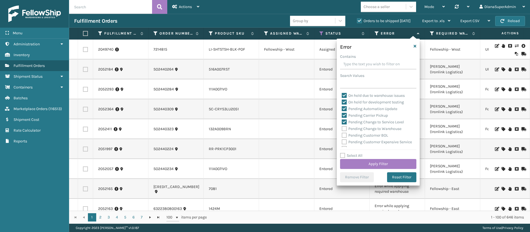
drag, startPoint x: 344, startPoint y: 121, endPoint x: 344, endPoint y: 117, distance: 4.4
click at [344, 121] on label "Pending Change to Service Level" at bounding box center [373, 122] width 62 height 5
click at [342, 121] on input "Pending Change to Service Level" at bounding box center [342, 121] width 0 height 4
click at [344, 116] on label "Pending Carrier Pickup" at bounding box center [365, 115] width 46 height 5
click at [342, 116] on input "Pending Carrier Pickup" at bounding box center [342, 114] width 0 height 4
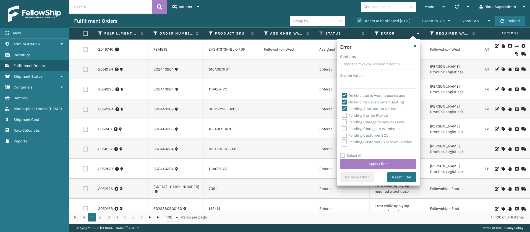
drag, startPoint x: 344, startPoint y: 108, endPoint x: 350, endPoint y: 107, distance: 6.1
click at [344, 107] on label "Pending Automation Update" at bounding box center [370, 108] width 56 height 5
click at [342, 107] on input "Pending Automation Update" at bounding box center [342, 108] width 0 height 4
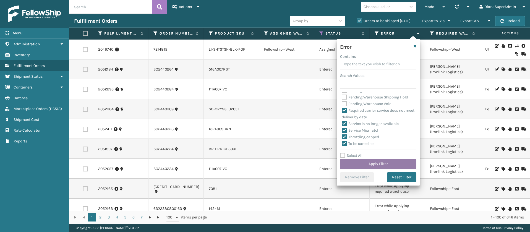
click at [380, 161] on button "Apply Filter" at bounding box center [378, 164] width 76 height 10
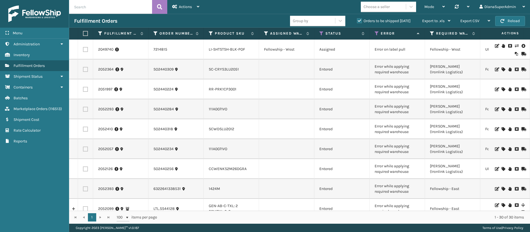
click at [360, 20] on label "Orders to be shipped [DATE]" at bounding box center [384, 21] width 54 height 5
click at [357, 20] on input "Orders to be shipped [DATE]" at bounding box center [357, 20] width 0 height 4
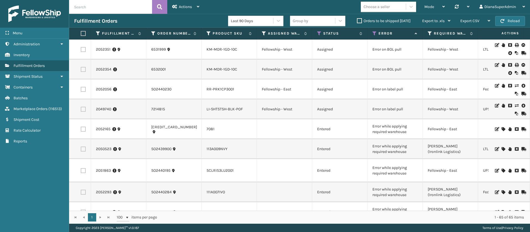
scroll to position [0, 0]
click at [482, 19] on div "Export CSV" at bounding box center [475, 21] width 30 height 14
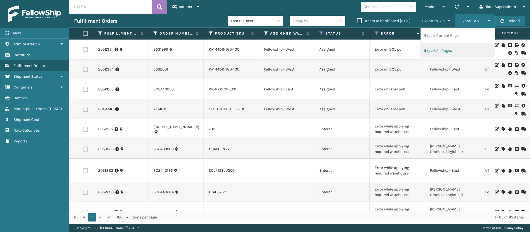
click at [442, 49] on li "Export All Pages" at bounding box center [458, 50] width 74 height 15
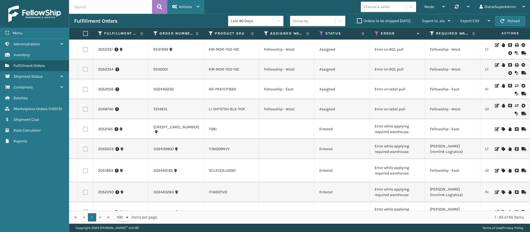
click at [196, 7] on div "Actions" at bounding box center [185, 7] width 27 height 14
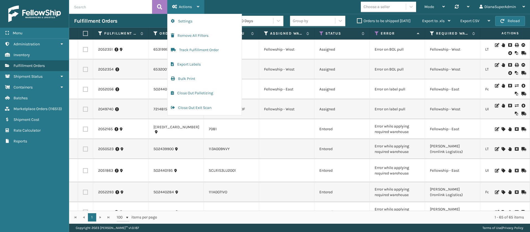
click at [196, 7] on div "Actions" at bounding box center [185, 7] width 27 height 14
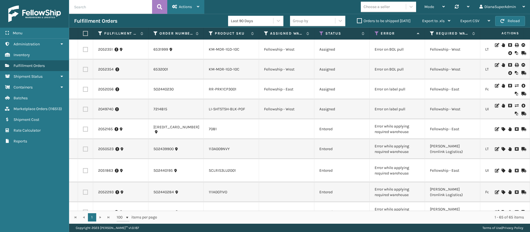
click at [196, 7] on div "Actions" at bounding box center [185, 7] width 27 height 14
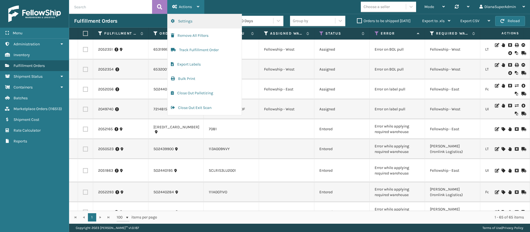
click at [202, 22] on button "Settings" at bounding box center [205, 21] width 74 height 14
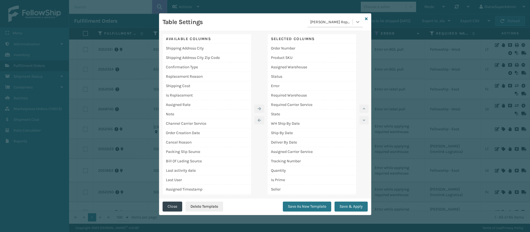
click at [358, 21] on icon at bounding box center [358, 22] width 6 height 6
click at [336, 66] on div "EOD" at bounding box center [334, 66] width 55 height 10
click at [352, 208] on button "Save & Apply" at bounding box center [351, 207] width 33 height 10
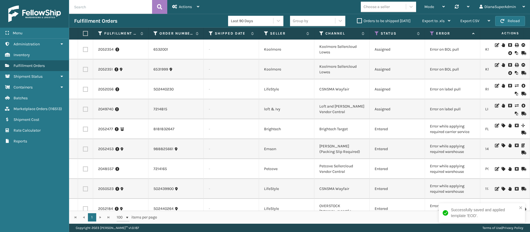
click at [357, 20] on label "Orders to be shipped [DATE]" at bounding box center [384, 21] width 54 height 5
click at [357, 20] on input "Orders to be shipped [DATE]" at bounding box center [357, 20] width 0 height 4
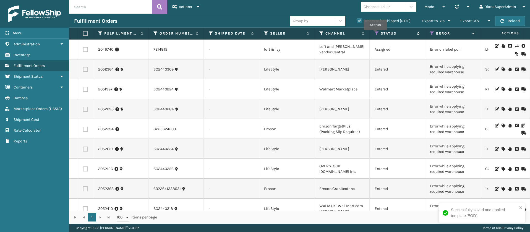
click at [375, 34] on icon at bounding box center [377, 33] width 4 height 5
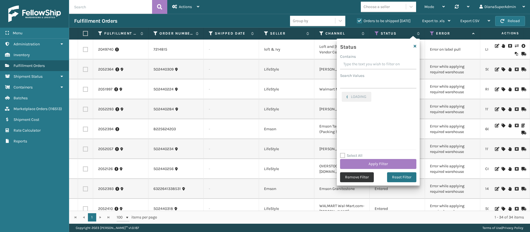
click at [357, 176] on button "Remove Filter" at bounding box center [357, 177] width 34 height 10
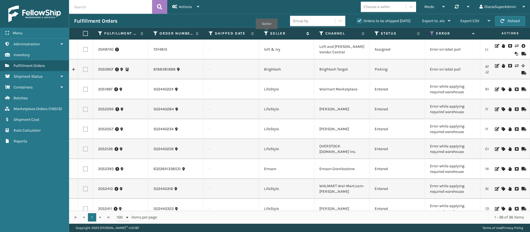
click at [267, 33] on icon at bounding box center [266, 33] width 4 height 5
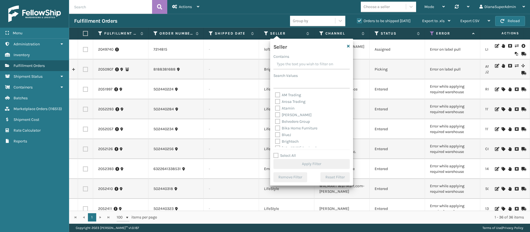
scroll to position [170, 0]
click at [277, 153] on label "Select All" at bounding box center [284, 155] width 22 height 5
click at [277, 153] on input "Select All" at bounding box center [314, 152] width 83 height 1
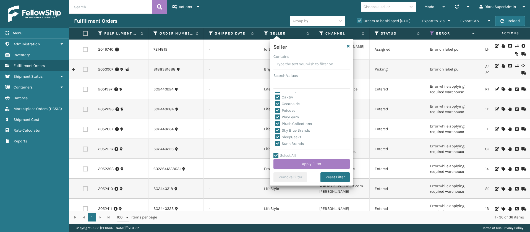
click at [278, 137] on label "SleepGeekz" at bounding box center [288, 137] width 27 height 5
click at [275, 137] on input "SleepGeekz" at bounding box center [275, 136] width 0 height 4
click at [305, 161] on button "Apply Filter" at bounding box center [311, 164] width 76 height 10
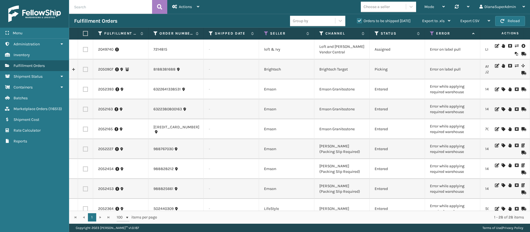
click at [502, 88] on icon at bounding box center [503, 89] width 3 height 4
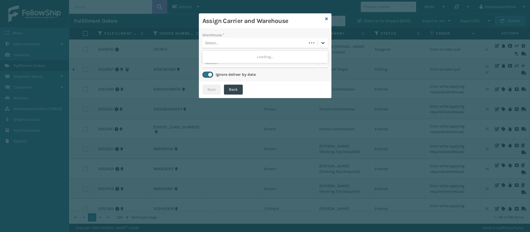
click at [322, 43] on icon at bounding box center [322, 43] width 3 height 2
click at [306, 58] on div "Fellowship - East" at bounding box center [265, 57] width 126 height 10
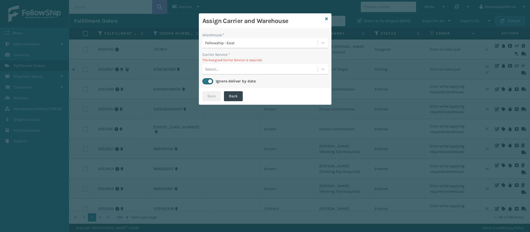
click at [314, 74] on div "Select..." at bounding box center [265, 69] width 126 height 11
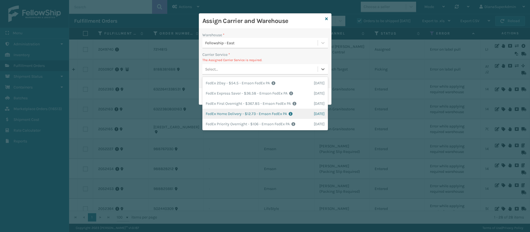
click at [238, 111] on div "FedEx Home Delivery - $12.73 - Emson FedEx PA Shipping Cost $12.73 Surplus Cost…" at bounding box center [265, 114] width 126 height 10
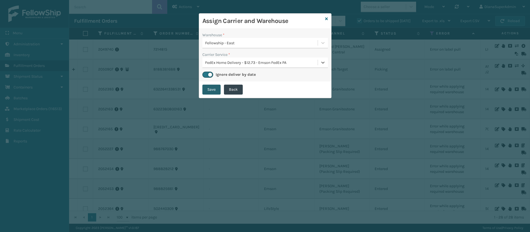
click at [211, 88] on button "Save" at bounding box center [211, 90] width 18 height 10
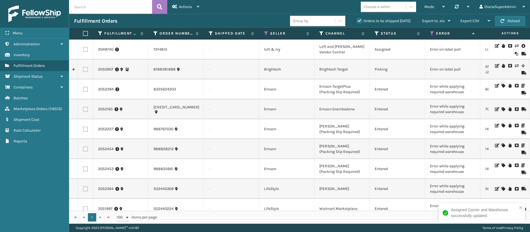
click at [502, 86] on icon at bounding box center [503, 86] width 3 height 4
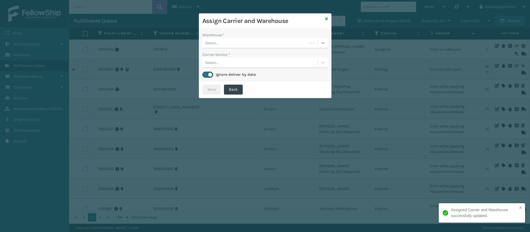
click at [323, 43] on icon at bounding box center [323, 43] width 6 height 6
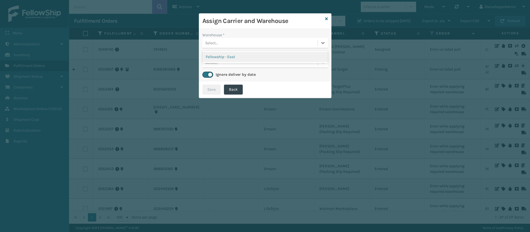
click at [307, 54] on div "Fellowship - East" at bounding box center [265, 57] width 126 height 10
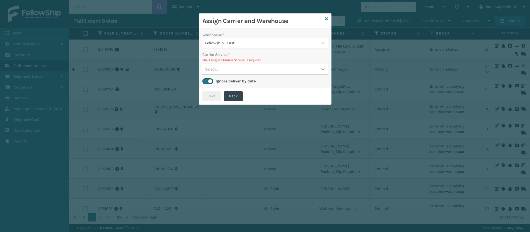
click at [320, 67] on icon at bounding box center [323, 69] width 6 height 6
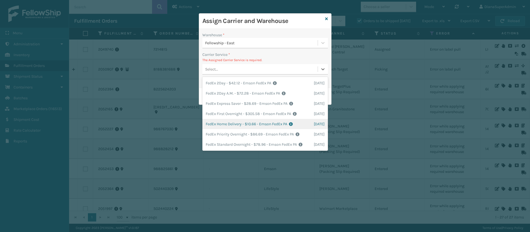
click at [233, 124] on div "FedEx Home Delivery - $10.66 - Emson FedEx PA Shipping Cost $10.66 Surplus Cost…" at bounding box center [265, 124] width 126 height 10
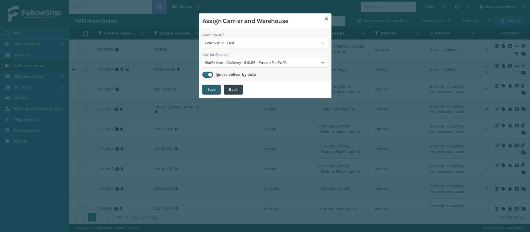
click at [211, 88] on button "Save" at bounding box center [211, 90] width 18 height 10
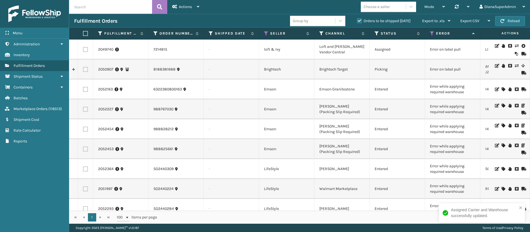
click at [502, 89] on icon at bounding box center [503, 89] width 3 height 4
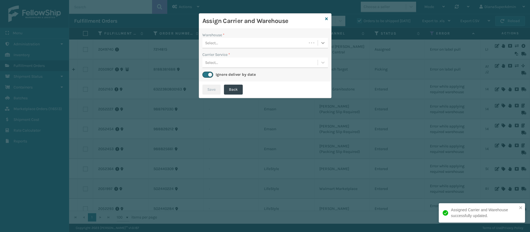
click at [323, 45] on icon at bounding box center [323, 43] width 6 height 6
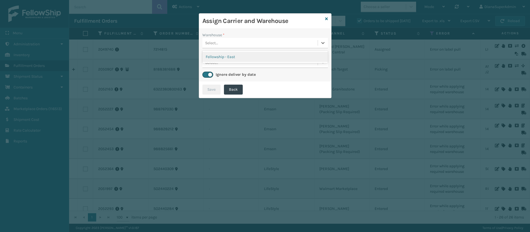
click at [263, 56] on div "Fellowship - East" at bounding box center [265, 57] width 126 height 10
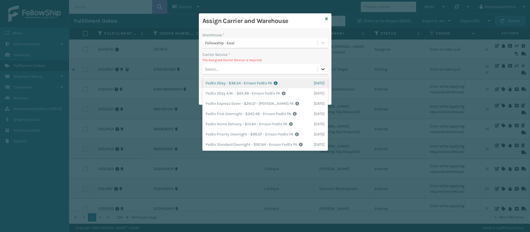
click at [322, 68] on icon at bounding box center [323, 69] width 6 height 6
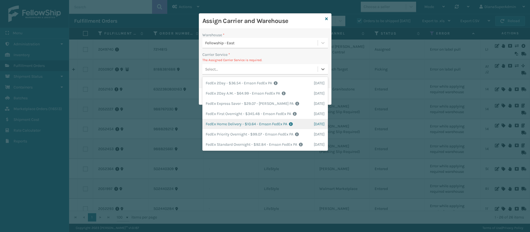
click at [231, 123] on div "FedEx Home Delivery - $10.64 - Emson FedEx PA Shipping Cost $10.64 Surplus Cost…" at bounding box center [265, 124] width 126 height 10
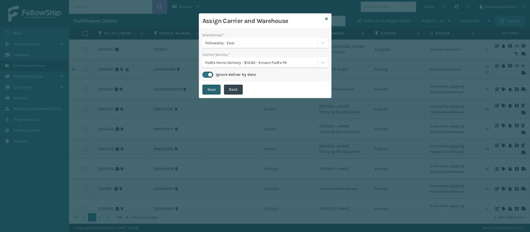
click at [214, 91] on button "Save" at bounding box center [211, 90] width 18 height 10
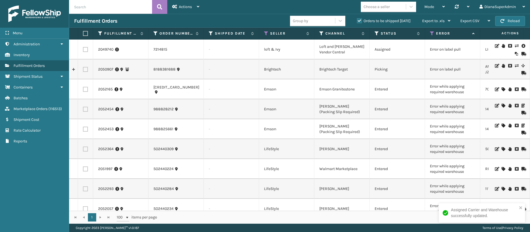
click at [502, 88] on icon at bounding box center [503, 89] width 3 height 4
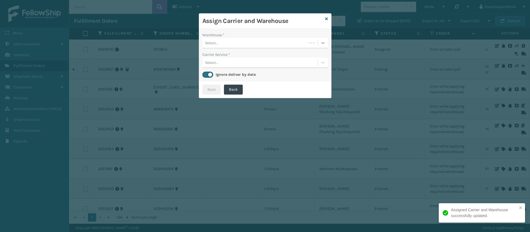
click at [320, 42] on icon at bounding box center [323, 43] width 6 height 6
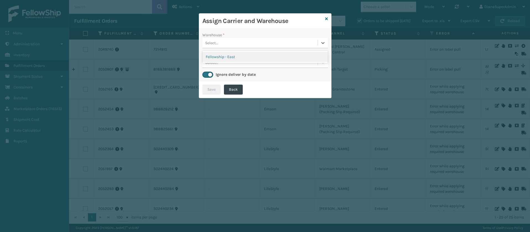
click at [275, 55] on div "Fellowship - East" at bounding box center [265, 57] width 126 height 10
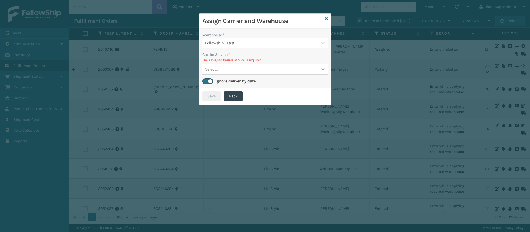
click at [319, 71] on div at bounding box center [323, 69] width 10 height 10
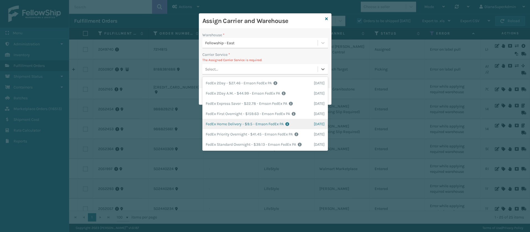
click at [244, 119] on div "FedEx Home Delivery - $9.5 - Emson FedEx PA Shipping Cost $9.5 Surplus Cost $0 …" at bounding box center [265, 124] width 126 height 10
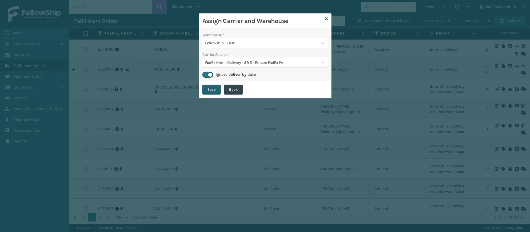
click at [215, 90] on button "Save" at bounding box center [211, 90] width 18 height 10
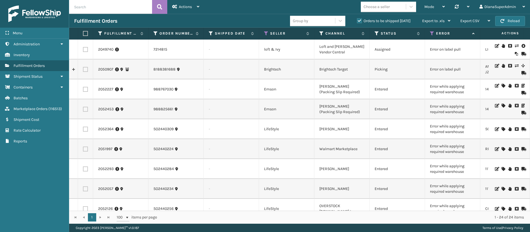
click at [502, 85] on icon at bounding box center [503, 86] width 3 height 4
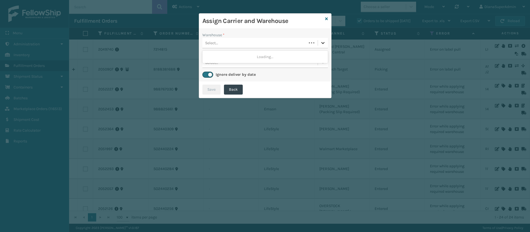
click at [321, 43] on icon at bounding box center [323, 43] width 6 height 6
click at [286, 55] on div "Fellowship - East" at bounding box center [265, 57] width 126 height 10
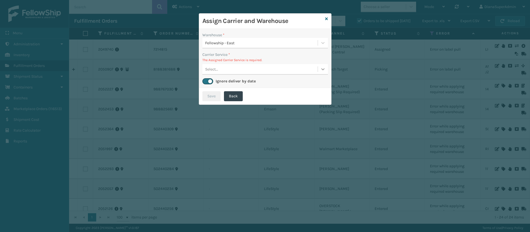
click at [324, 70] on icon at bounding box center [323, 69] width 6 height 6
click at [265, 87] on div "FedEx Home Delivery - $10.64 - Emson Fedex Kohls For PA Shipping Cost $10.64 Su…" at bounding box center [265, 83] width 126 height 10
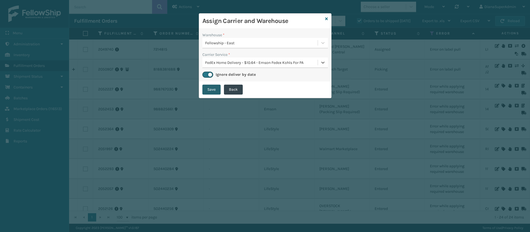
click at [208, 91] on button "Save" at bounding box center [211, 90] width 18 height 10
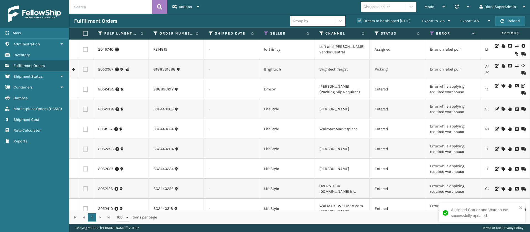
click at [502, 85] on icon at bounding box center [503, 86] width 3 height 4
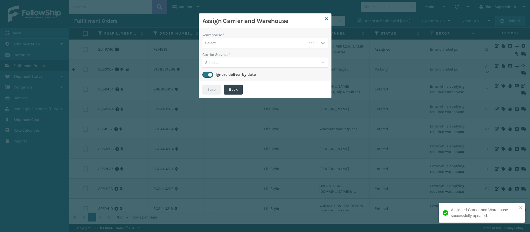
click at [323, 44] on icon at bounding box center [323, 43] width 6 height 6
click at [260, 57] on div "Fellowship - East" at bounding box center [265, 57] width 126 height 10
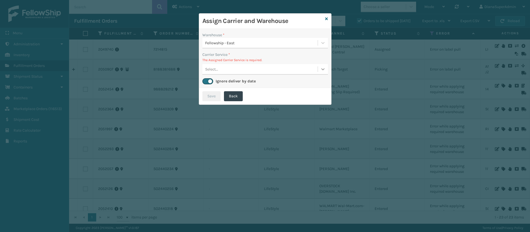
click at [322, 69] on icon at bounding box center [323, 69] width 6 height 6
click at [242, 84] on div "UPS Ground - $42.06 - Emson UPS Kohls PA Shipping Cost $42.06 Surplus Cost $0 T…" at bounding box center [265, 83] width 126 height 10
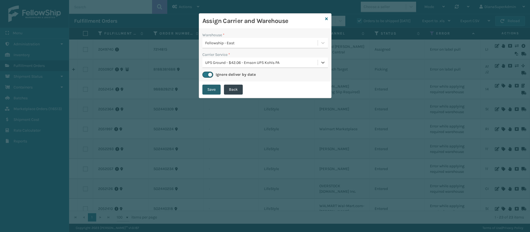
click at [210, 90] on button "Save" at bounding box center [211, 90] width 18 height 10
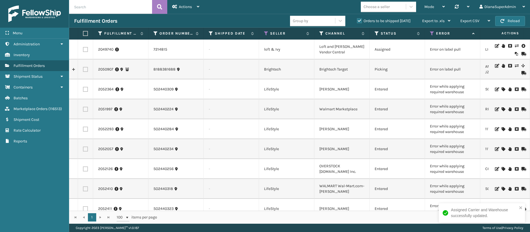
click at [502, 88] on icon at bounding box center [503, 89] width 3 height 4
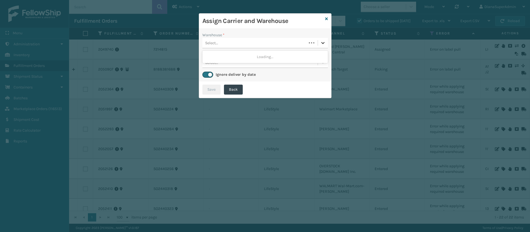
click at [320, 43] on icon at bounding box center [323, 43] width 6 height 6
click at [275, 58] on div "[PERSON_NAME] (Ironlink Logistics)" at bounding box center [265, 57] width 126 height 10
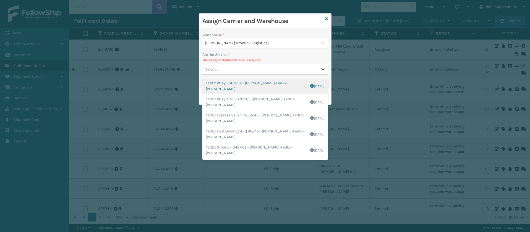
click at [322, 68] on icon at bounding box center [323, 69] width 6 height 6
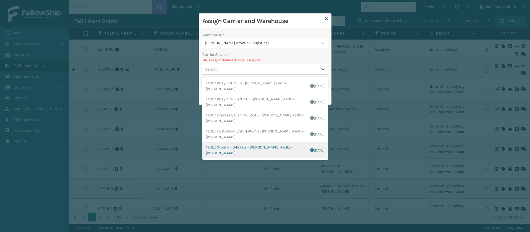
scroll to position [32, 0]
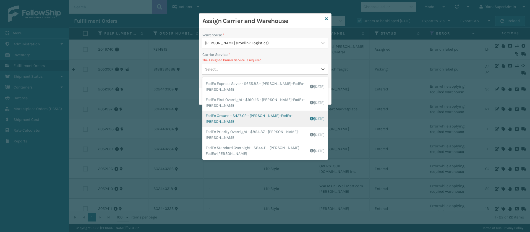
click at [222, 117] on div "FedEx Ground - $427.02 - Ashley Furniture-FedEx-[PERSON_NAME] Shipping Cost $42…" at bounding box center [265, 119] width 126 height 16
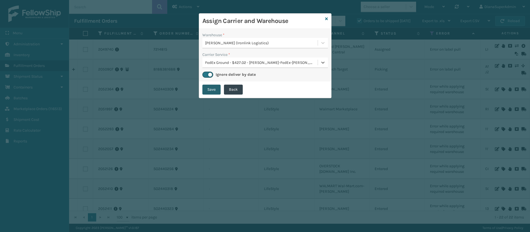
click at [213, 90] on button "Save" at bounding box center [211, 90] width 18 height 10
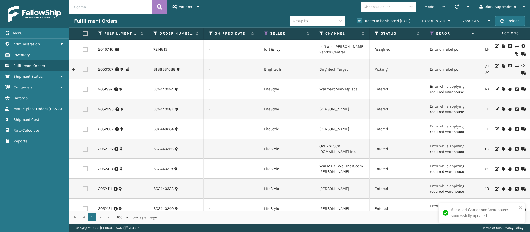
click at [502, 89] on icon at bounding box center [503, 89] width 3 height 4
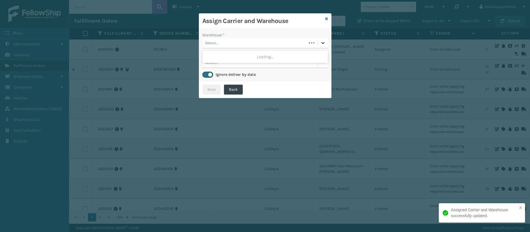
click at [321, 41] on icon at bounding box center [323, 43] width 6 height 6
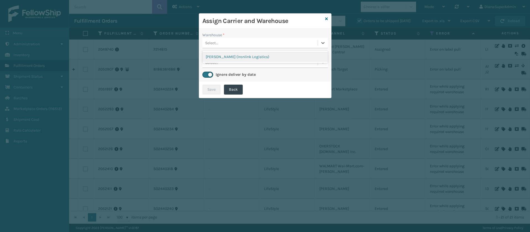
click at [299, 54] on div "[PERSON_NAME] (Ironlink Logistics)" at bounding box center [265, 57] width 126 height 10
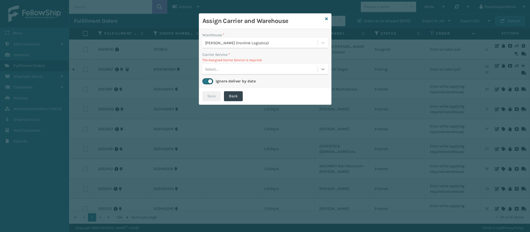
click at [322, 68] on icon at bounding box center [323, 69] width 6 height 6
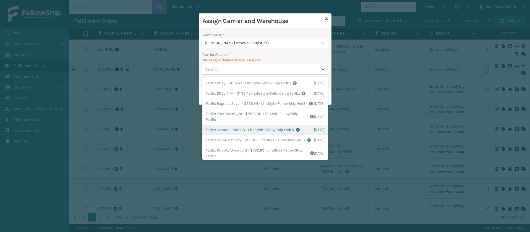
scroll to position [48, 0]
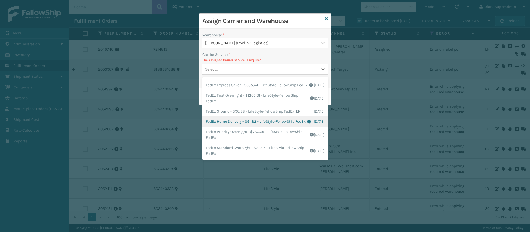
click at [220, 116] on div "FedEx Home Delivery - $91.82 - LifeStyle-FellowShip FedEx Shipping Cost $91.82 …" at bounding box center [265, 121] width 126 height 10
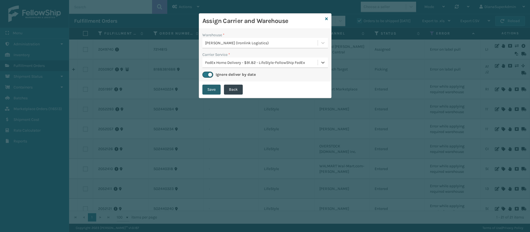
click at [209, 89] on button "Save" at bounding box center [211, 90] width 18 height 10
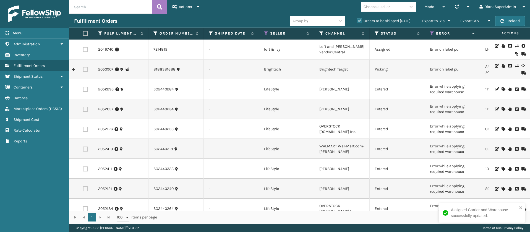
click at [502, 90] on icon at bounding box center [503, 89] width 3 height 4
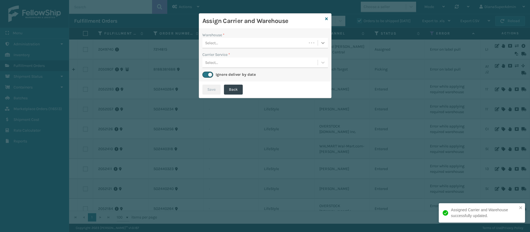
click at [319, 44] on div at bounding box center [323, 43] width 10 height 10
click at [270, 54] on div "[PERSON_NAME] (Ironlink Logistics)" at bounding box center [265, 57] width 126 height 10
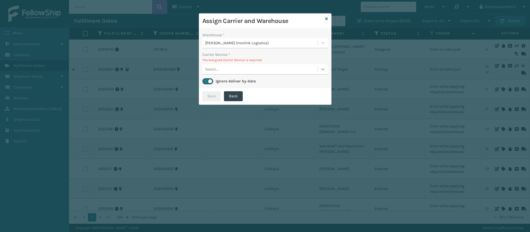
click at [321, 69] on icon at bounding box center [323, 69] width 6 height 6
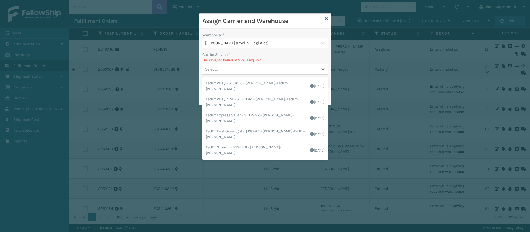
scroll to position [32, 0]
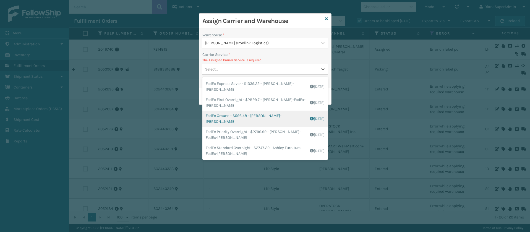
click at [221, 116] on div "FedEx Ground - $596.48 - Ashley Furniture-FedEx-[PERSON_NAME] Shipping Cost $59…" at bounding box center [265, 119] width 126 height 16
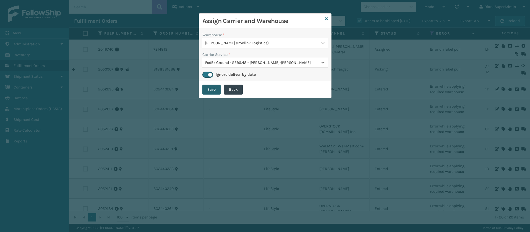
click at [207, 90] on button "Save" at bounding box center [211, 90] width 18 height 10
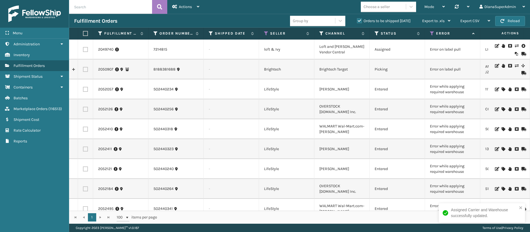
click at [502, 90] on icon at bounding box center [503, 89] width 3 height 4
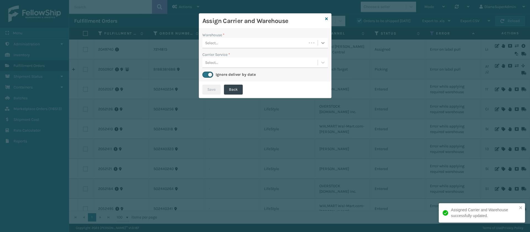
click at [322, 45] on icon at bounding box center [323, 43] width 6 height 6
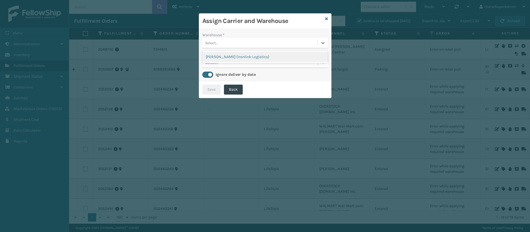
click at [259, 54] on div "[PERSON_NAME] (Ironlink Logistics)" at bounding box center [265, 57] width 126 height 10
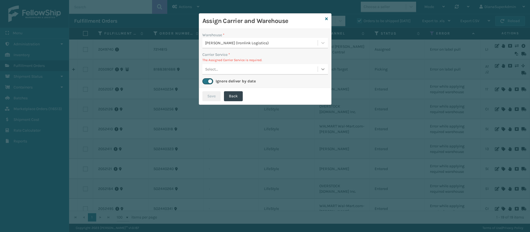
click at [323, 66] on icon at bounding box center [323, 69] width 6 height 6
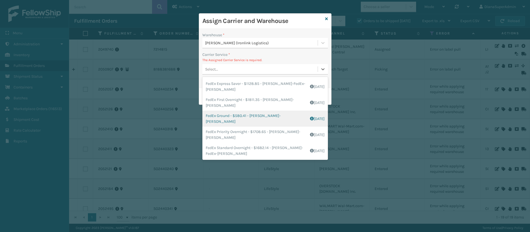
click at [220, 119] on div "FedEx Ground - $580.41 - Ashley Furniture-FedEx-[PERSON_NAME] Shipping Cost $58…" at bounding box center [265, 119] width 126 height 16
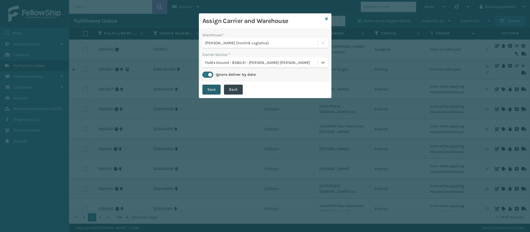
click at [209, 91] on button "Save" at bounding box center [211, 90] width 18 height 10
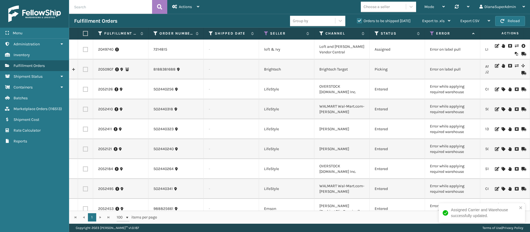
click at [502, 89] on icon at bounding box center [503, 89] width 3 height 4
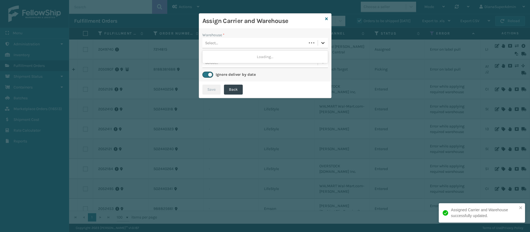
click at [321, 42] on icon at bounding box center [323, 43] width 6 height 6
click at [263, 54] on div "[PERSON_NAME] (Ironlink Logistics)" at bounding box center [265, 57] width 126 height 10
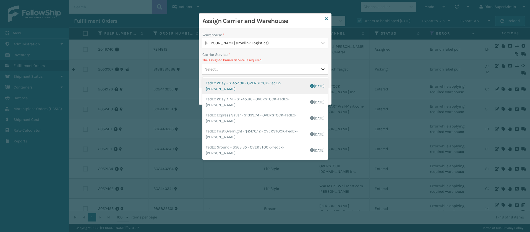
click at [322, 69] on icon at bounding box center [322, 69] width 3 height 2
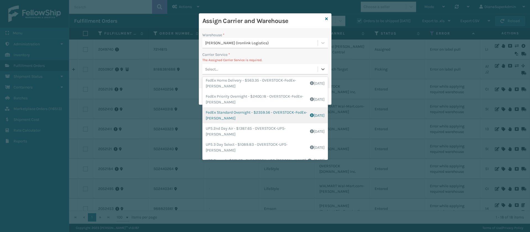
scroll to position [124, 0]
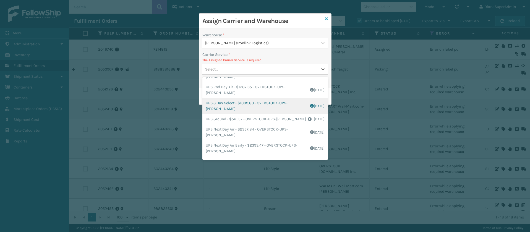
click at [327, 18] on icon at bounding box center [326, 19] width 3 height 4
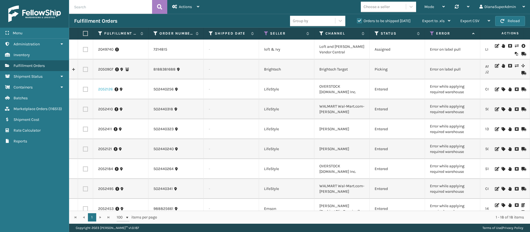
click at [105, 87] on link "2052126" at bounding box center [105, 90] width 15 height 6
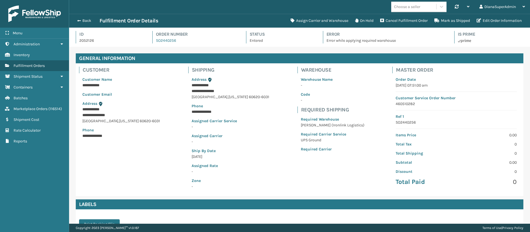
scroll to position [13, 461]
click at [300, 21] on button "Assign Carrier and Warehouse" at bounding box center [319, 20] width 64 height 11
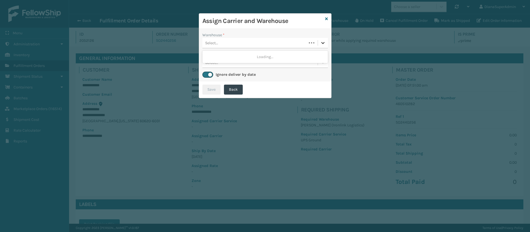
click at [321, 44] on icon at bounding box center [323, 43] width 6 height 6
click at [257, 54] on div "[PERSON_NAME] (Ironlink Logistics)" at bounding box center [265, 57] width 126 height 10
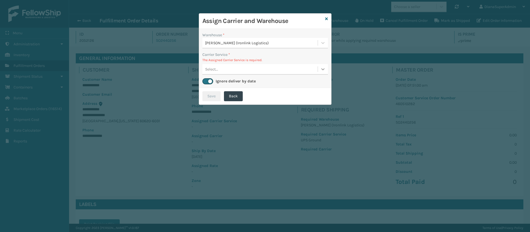
click at [318, 72] on div at bounding box center [323, 69] width 10 height 10
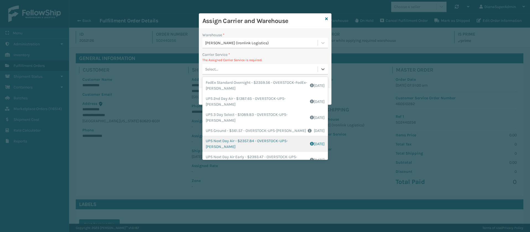
scroll to position [124, 0]
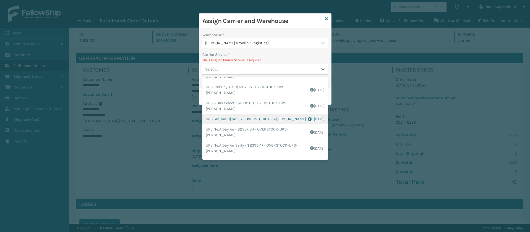
click at [220, 119] on div "UPS Ground - $561.57 - OVERSTOCK-UPS-[PERSON_NAME] Shipping Cost $561.57 Surplu…" at bounding box center [265, 119] width 126 height 10
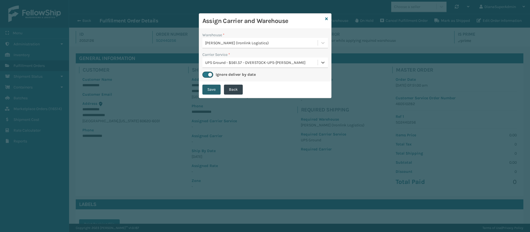
click at [210, 88] on button "Save" at bounding box center [211, 90] width 18 height 10
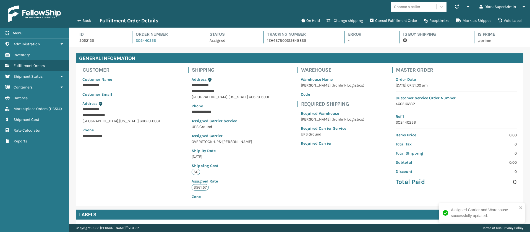
scroll to position [13, 461]
click at [80, 21] on span "button" at bounding box center [78, 21] width 3 height 4
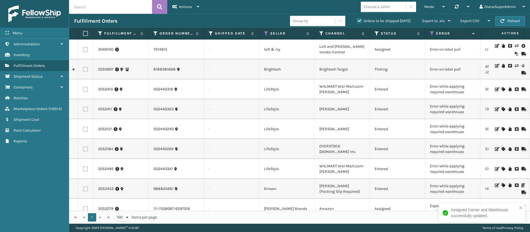
click at [502, 88] on icon at bounding box center [503, 89] width 3 height 4
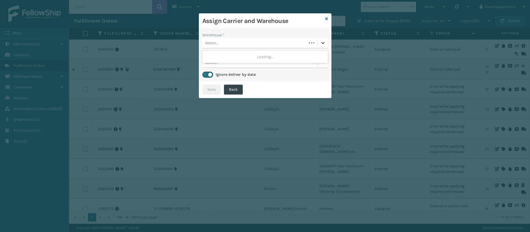
click at [320, 45] on div at bounding box center [323, 43] width 10 height 10
click at [257, 54] on div "[PERSON_NAME] (Ironlink Logistics)" at bounding box center [265, 57] width 126 height 10
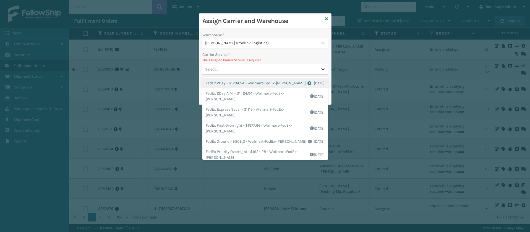
click at [324, 69] on icon at bounding box center [323, 69] width 6 height 6
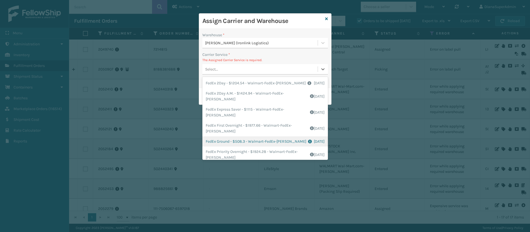
click at [218, 140] on div "FedEx Ground - $508.3 - Walmart-FedEx-[PERSON_NAME] Shipping Cost $508.3 Surplu…" at bounding box center [265, 141] width 126 height 10
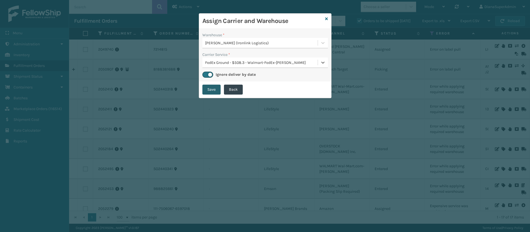
click at [212, 89] on button "Save" at bounding box center [211, 90] width 18 height 10
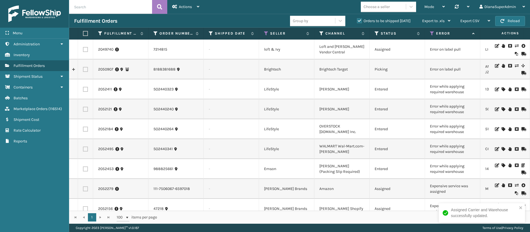
click at [502, 88] on icon at bounding box center [503, 89] width 3 height 4
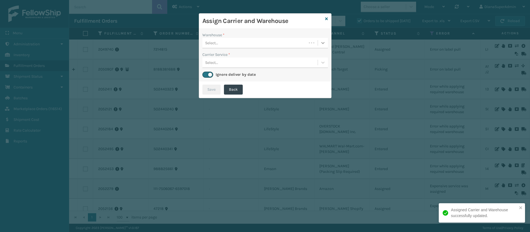
click at [324, 44] on icon at bounding box center [323, 43] width 6 height 6
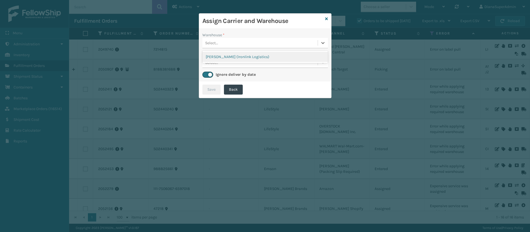
click at [297, 58] on div "[PERSON_NAME] (Ironlink Logistics)" at bounding box center [265, 57] width 126 height 10
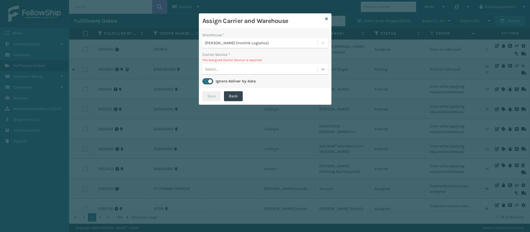
click at [324, 72] on div at bounding box center [323, 69] width 10 height 10
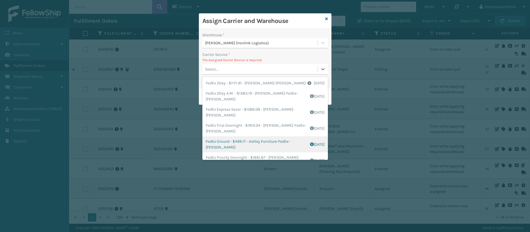
click at [228, 152] on div "FedEx Ground - $499.17 - Ashley Furniture-FedEx-[PERSON_NAME] Shipping Cost $49…" at bounding box center [265, 144] width 126 height 16
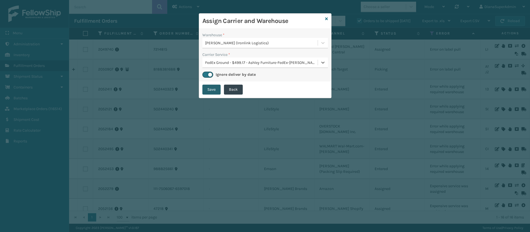
click at [215, 85] on button "Save" at bounding box center [211, 90] width 18 height 10
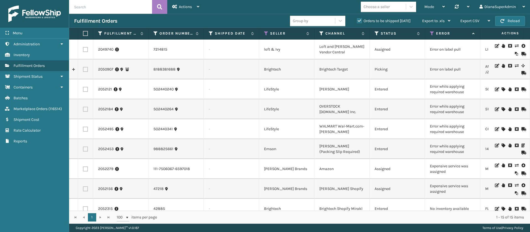
click at [502, 88] on icon at bounding box center [503, 89] width 3 height 4
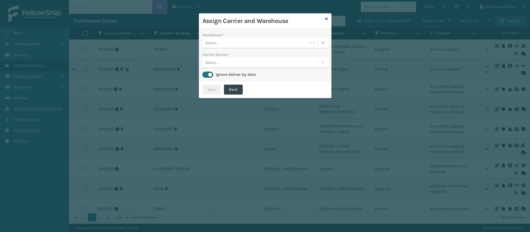
click at [322, 45] on icon at bounding box center [323, 43] width 6 height 6
click at [293, 55] on div "[PERSON_NAME] (Ironlink Logistics)" at bounding box center [265, 57] width 126 height 10
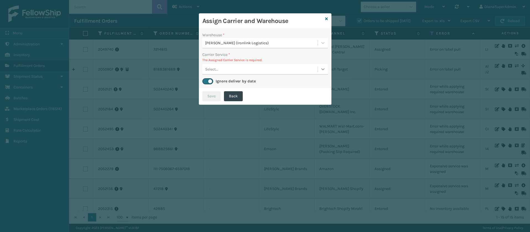
click at [320, 70] on icon at bounding box center [323, 69] width 6 height 6
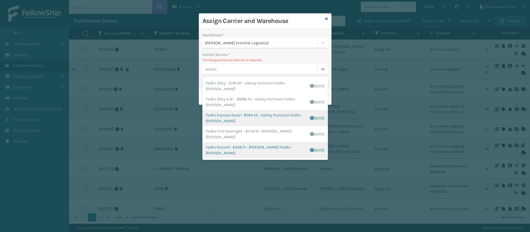
scroll to position [32, 0]
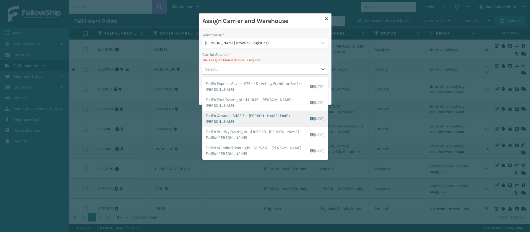
click at [219, 118] on div "FedEx Ground - $456.71 - Ashley Furniture-FedEx-[PERSON_NAME] Shipping Cost $45…" at bounding box center [265, 119] width 126 height 16
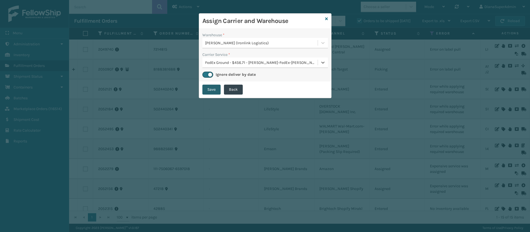
click at [207, 91] on button "Save" at bounding box center [211, 90] width 18 height 10
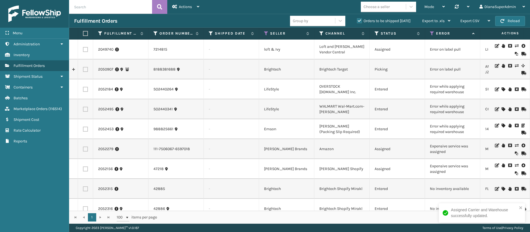
click at [502, 88] on icon at bounding box center [503, 89] width 3 height 4
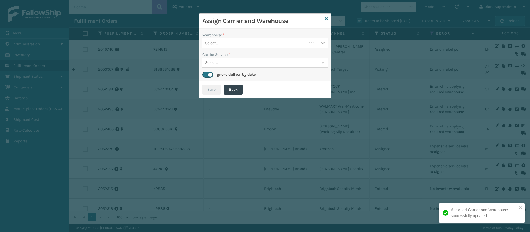
click at [323, 41] on icon at bounding box center [323, 43] width 6 height 6
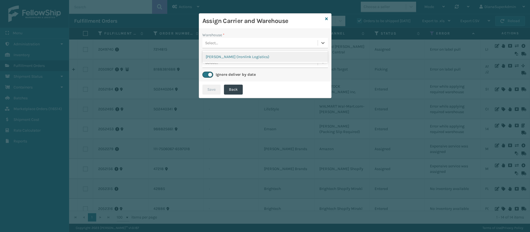
click at [239, 61] on div "[PERSON_NAME] (Ironlink Logistics)" at bounding box center [265, 57] width 126 height 10
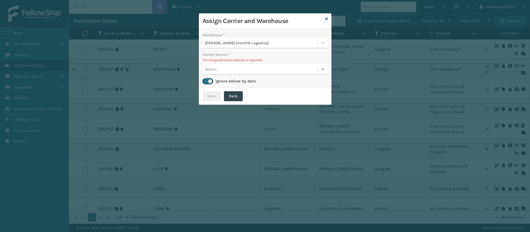
click at [321, 71] on icon at bounding box center [323, 69] width 6 height 6
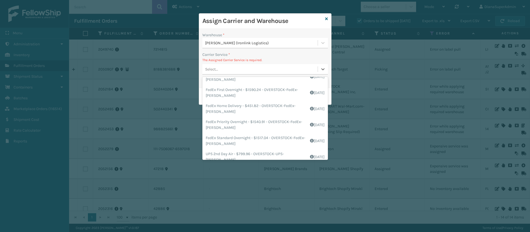
scroll to position [106, 0]
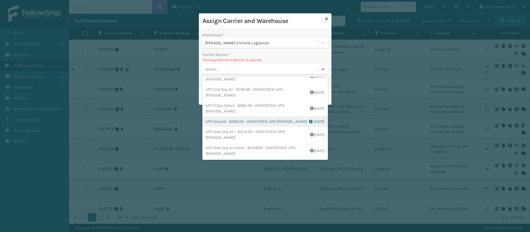
click at [221, 122] on div "UPS Ground - $450.54 - OVERSTOCK-UPS-[PERSON_NAME] Shipping Cost $450.54 Surplu…" at bounding box center [265, 121] width 126 height 10
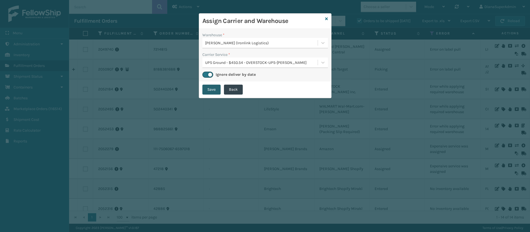
click at [208, 92] on button "Save" at bounding box center [211, 90] width 18 height 10
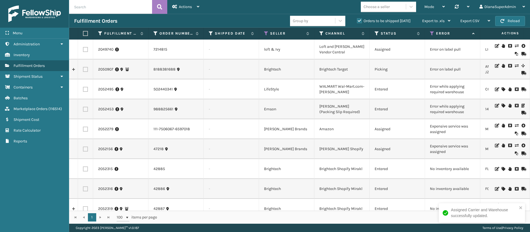
click at [502, 88] on icon at bounding box center [503, 89] width 3 height 4
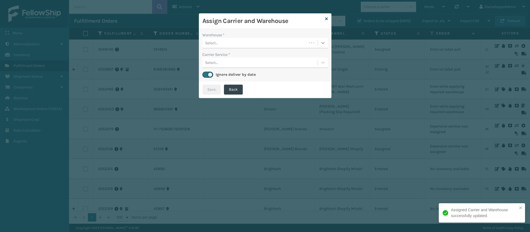
click at [323, 42] on icon at bounding box center [323, 43] width 6 height 6
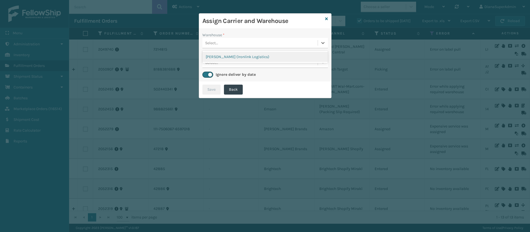
click at [266, 54] on div "[PERSON_NAME] (Ironlink Logistics)" at bounding box center [265, 57] width 126 height 10
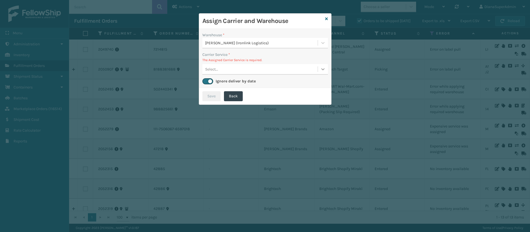
click at [320, 69] on icon at bounding box center [323, 69] width 6 height 6
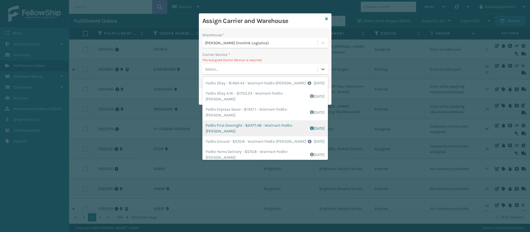
scroll to position [36, 0]
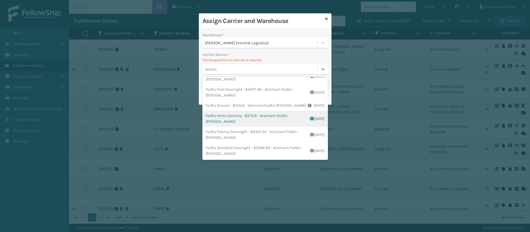
click at [232, 119] on div "FedEx Home Delivery - $570.8 - Walmart-FedEx-[PERSON_NAME] Shipping Cost $570.8…" at bounding box center [265, 119] width 126 height 16
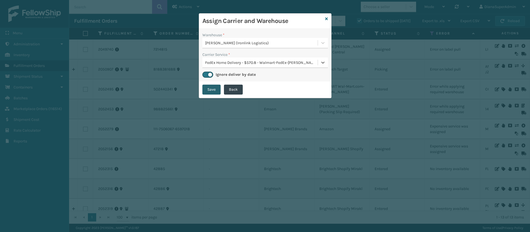
click at [215, 87] on button "Save" at bounding box center [211, 90] width 18 height 10
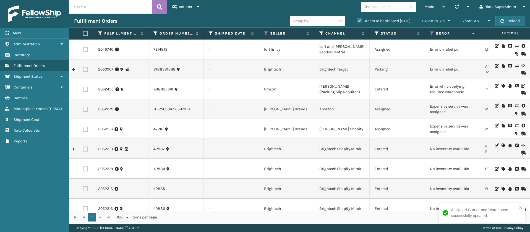
click at [502, 85] on icon at bounding box center [503, 86] width 3 height 4
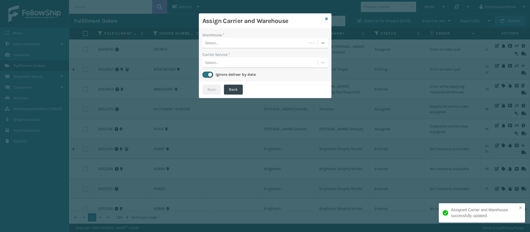
click at [324, 46] on div at bounding box center [323, 43] width 10 height 10
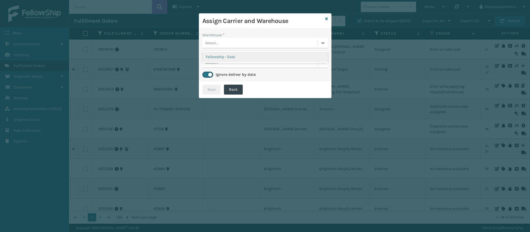
click at [262, 54] on div "Fellowship - East" at bounding box center [265, 57] width 126 height 10
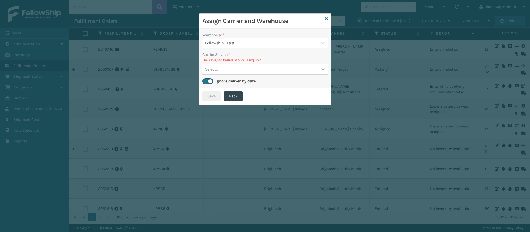
click at [319, 67] on div at bounding box center [323, 69] width 10 height 10
click at [257, 83] on div "FedEx Home Delivery - $12.73 - Emson Fedex Kohls For PA Shipping Cost $12.73 Su…" at bounding box center [265, 83] width 126 height 10
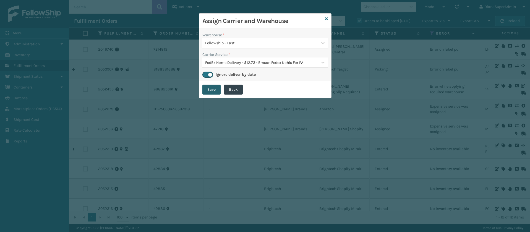
click at [210, 87] on button "Save" at bounding box center [211, 90] width 18 height 10
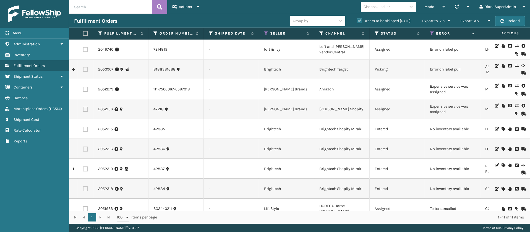
click at [515, 87] on icon at bounding box center [516, 86] width 3 height 4
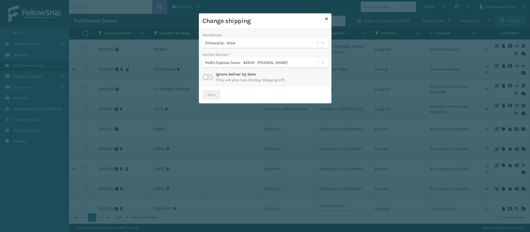
click at [212, 75] on label at bounding box center [207, 77] width 11 height 6
click at [206, 75] on input "checkbox" at bounding box center [204, 76] width 4 height 4
click at [320, 64] on div at bounding box center [323, 63] width 10 height 10
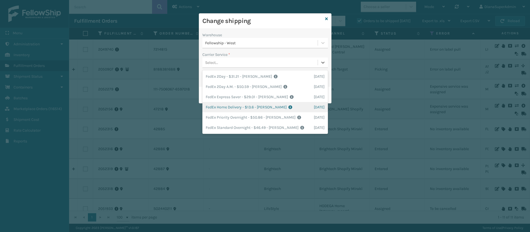
click at [229, 106] on div "FedEx Home Delivery - $13.6 - [PERSON_NAME] FedEx Shipping Cost $11.93 Surplus …" at bounding box center [265, 107] width 126 height 10
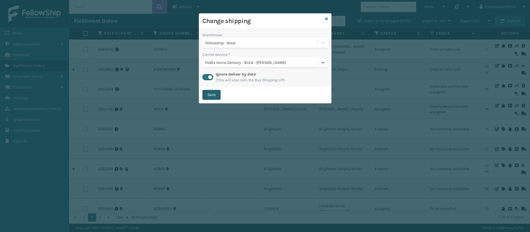
click at [216, 95] on button "Save" at bounding box center [211, 95] width 18 height 10
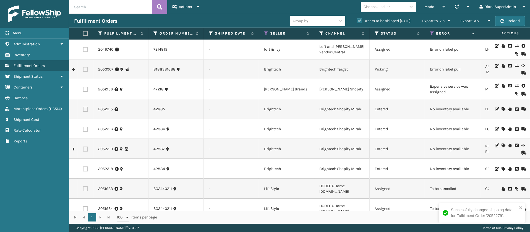
click at [515, 85] on icon at bounding box center [516, 86] width 3 height 4
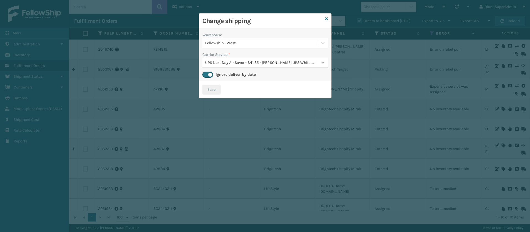
click at [321, 63] on icon at bounding box center [323, 63] width 6 height 6
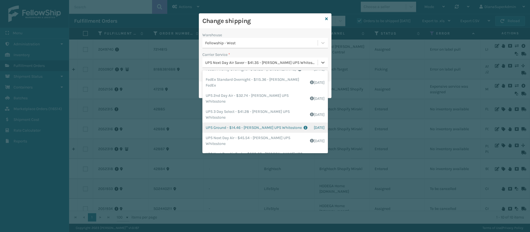
scroll to position [93, 0]
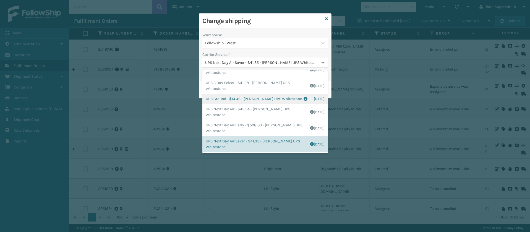
click at [226, 98] on div "UPS Ground - $14.46 - [PERSON_NAME] UPS Whitestone Shipping Cost $12.05 Surplus…" at bounding box center [265, 99] width 126 height 10
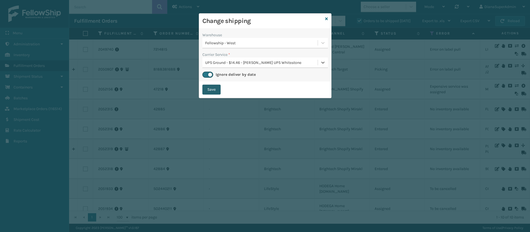
click at [211, 92] on button "Save" at bounding box center [211, 90] width 18 height 10
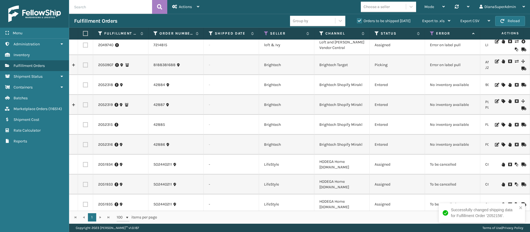
scroll to position [0, 0]
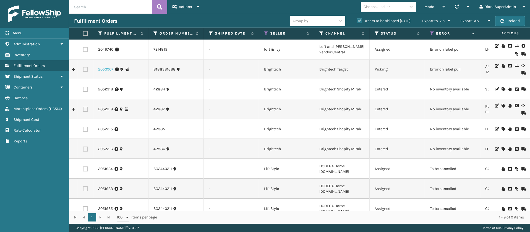
click at [105, 69] on link "2050907" at bounding box center [105, 70] width 15 height 6
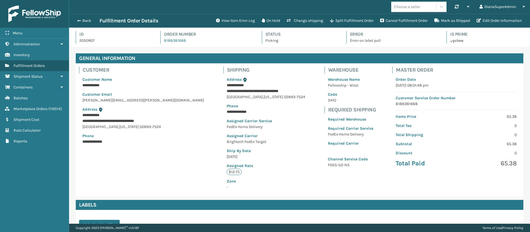
scroll to position [13, 461]
click at [229, 20] on button "View Item Error Log" at bounding box center [236, 20] width 46 height 11
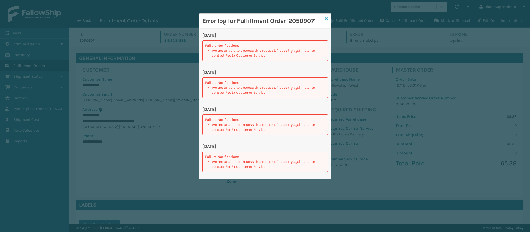
click at [327, 19] on icon at bounding box center [326, 19] width 3 height 4
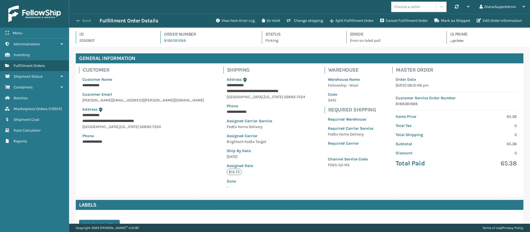
click at [79, 21] on span "button" at bounding box center [78, 21] width 3 height 4
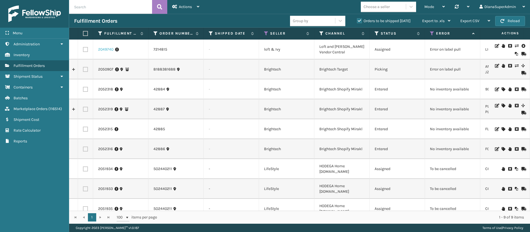
click at [103, 49] on link "2049740" at bounding box center [105, 50] width 15 height 6
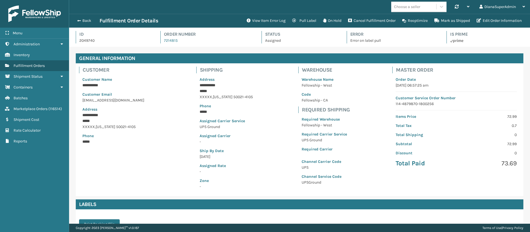
scroll to position [13, 461]
click at [263, 20] on button "View Item Error Log" at bounding box center [266, 20] width 46 height 11
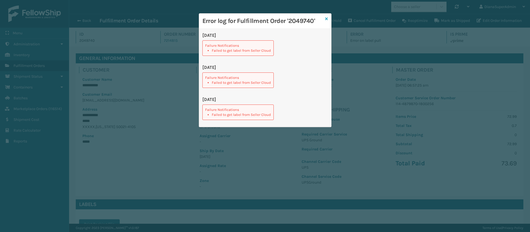
click at [328, 18] on div "Error log for Fulfillment Order '2049740'" at bounding box center [265, 21] width 132 height 15
click at [327, 16] on link at bounding box center [326, 19] width 3 height 6
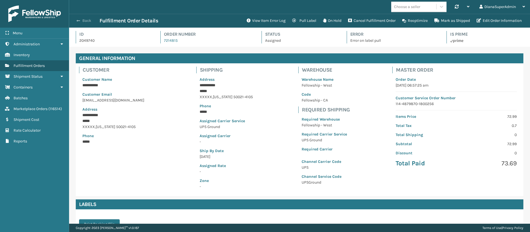
click at [83, 18] on button "Back" at bounding box center [86, 20] width 25 height 5
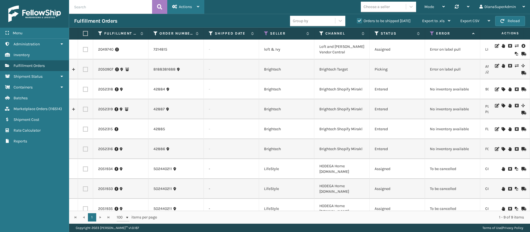
click at [193, 10] on div "Actions" at bounding box center [185, 7] width 27 height 14
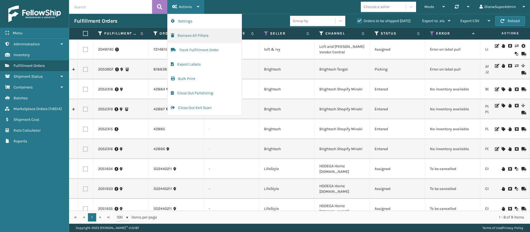
click at [205, 36] on button "Remove All Filters" at bounding box center [205, 35] width 74 height 14
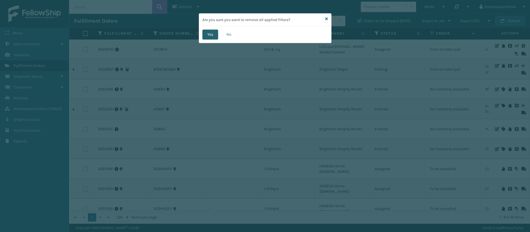
click at [208, 34] on button "Yes" at bounding box center [210, 35] width 16 height 10
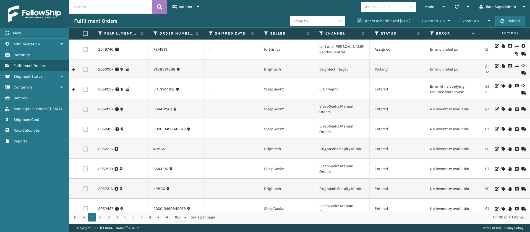
click at [114, 9] on input "text" at bounding box center [110, 7] width 83 height 14
paste input "2050907"
click at [162, 8] on icon at bounding box center [159, 7] width 5 height 8
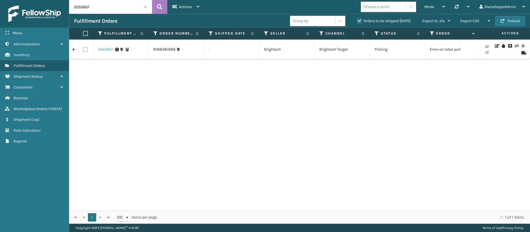
click at [103, 49] on link "2050907" at bounding box center [105, 50] width 15 height 6
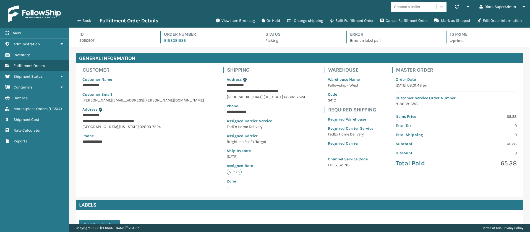
scroll to position [13, 461]
click at [237, 23] on button "View Item Error Log" at bounding box center [236, 20] width 46 height 11
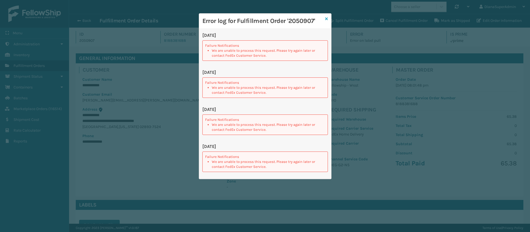
click at [325, 18] on icon at bounding box center [326, 19] width 3 height 4
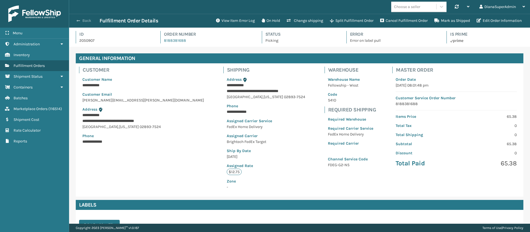
click at [87, 21] on button "Back" at bounding box center [86, 20] width 25 height 5
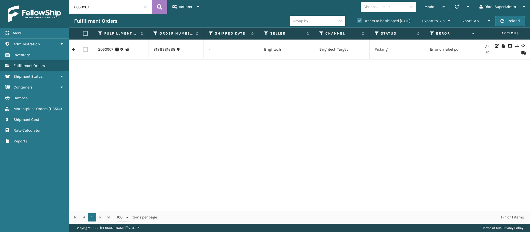
click at [145, 9] on input "2050907" at bounding box center [110, 7] width 83 height 14
click at [145, 7] on span at bounding box center [145, 6] width 3 height 3
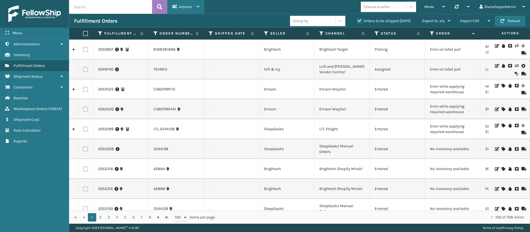
click at [186, 6] on span "Actions" at bounding box center [185, 6] width 13 height 5
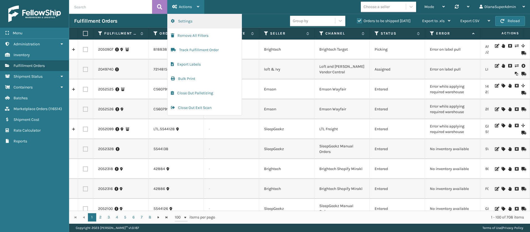
click at [191, 23] on button "Settings" at bounding box center [205, 21] width 74 height 14
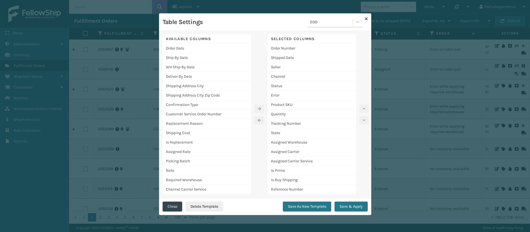
click at [348, 24] on div "EOD" at bounding box center [331, 22] width 43 height 6
click at [333, 67] on div "[PERSON_NAME] Report" at bounding box center [334, 66] width 55 height 10
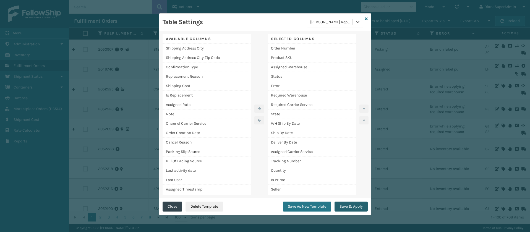
click at [353, 206] on button "Save & Apply" at bounding box center [351, 207] width 33 height 10
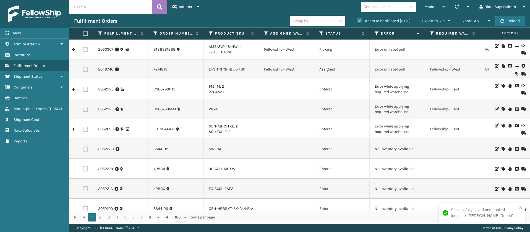
click at [360, 21] on label "Orders to be shipped [DATE]" at bounding box center [384, 21] width 54 height 5
click at [357, 21] on input "Orders to be shipped [DATE]" at bounding box center [357, 20] width 0 height 4
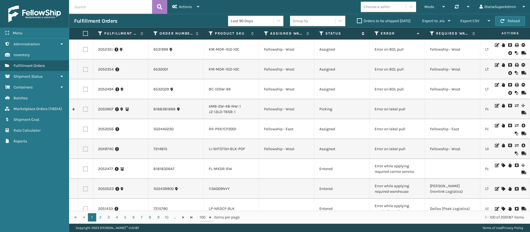
click at [321, 34] on icon at bounding box center [321, 33] width 4 height 5
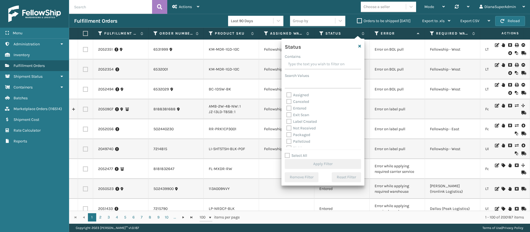
click at [288, 94] on label "Assigned" at bounding box center [297, 95] width 22 height 5
click at [287, 94] on input "Assigned" at bounding box center [286, 94] width 0 height 4
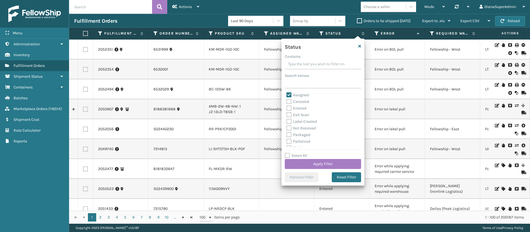
click at [291, 107] on label "Entered" at bounding box center [296, 108] width 20 height 5
click at [287, 107] on input "Entered" at bounding box center [286, 107] width 0 height 4
click at [321, 164] on button "Apply Filter" at bounding box center [323, 164] width 76 height 10
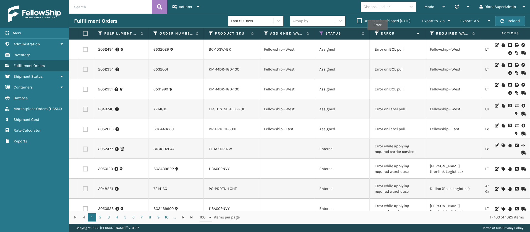
click at [377, 34] on icon at bounding box center [377, 33] width 4 height 5
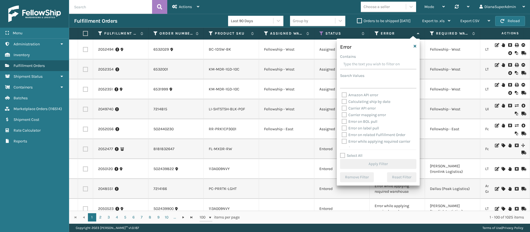
click at [343, 153] on label "Select All" at bounding box center [351, 155] width 22 height 5
click at [343, 153] on input "Select All" at bounding box center [381, 152] width 83 height 1
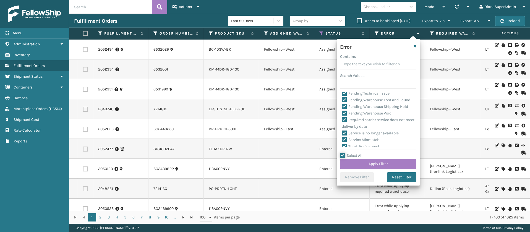
scroll to position [257, 0]
click at [344, 105] on label "Pending Warehouse Void" at bounding box center [367, 103] width 50 height 5
click at [342, 104] on input "Pending Warehouse Void" at bounding box center [342, 103] width 0 height 4
click at [344, 121] on label "Pending Warehouse Shipping Hold" at bounding box center [375, 118] width 66 height 5
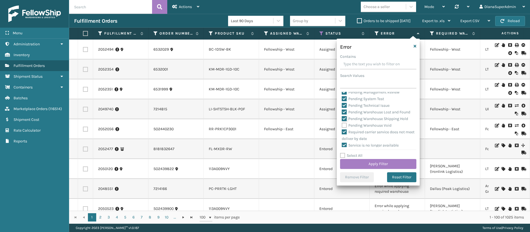
click at [342, 119] on input "Pending Warehouse Shipping Hold" at bounding box center [342, 118] width 0 height 4
click at [345, 114] on label "Pending Warehouse Lost and Found" at bounding box center [376, 112] width 69 height 5
click at [342, 113] on input "Pending Warehouse Lost and Found" at bounding box center [342, 111] width 0 height 4
click at [344, 108] on label "Pending Technical Issue" at bounding box center [366, 105] width 48 height 5
click at [342, 106] on input "Pending Technical Issue" at bounding box center [342, 104] width 0 height 4
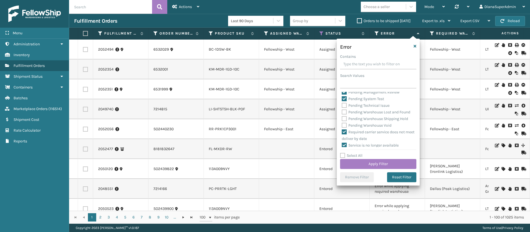
click at [345, 101] on label "Pending System Test" at bounding box center [363, 98] width 42 height 5
click at [342, 99] on input "Pending System Test" at bounding box center [342, 98] width 0 height 4
drag, startPoint x: 343, startPoint y: 98, endPoint x: 349, endPoint y: 99, distance: 6.2
click at [343, 95] on label "Pending Management Review" at bounding box center [371, 92] width 58 height 5
click at [342, 93] on input "Pending Management Review" at bounding box center [342, 91] width 0 height 4
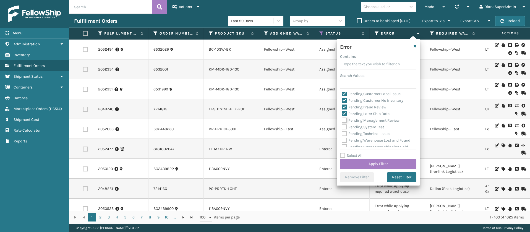
scroll to position [174, 0]
click at [345, 129] on label "Pending Later Ship Date" at bounding box center [366, 127] width 48 height 5
click at [342, 127] on input "Pending Later Ship Date" at bounding box center [342, 126] width 0 height 4
click at [344, 123] on label "Pending Fraud Review" at bounding box center [364, 120] width 45 height 5
click at [342, 121] on input "Pending Fraud Review" at bounding box center [342, 119] width 0 height 4
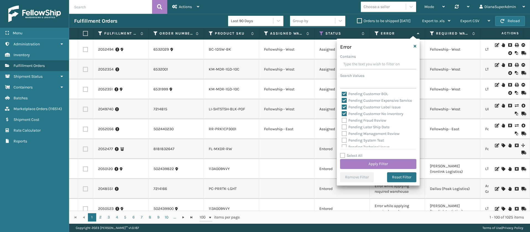
click at [345, 116] on label "Pending Customer No Inventory" at bounding box center [373, 113] width 62 height 5
click at [342, 114] on input "Pending Customer No Inventory" at bounding box center [342, 113] width 0 height 4
click at [344, 109] on label "Pending Customer Label Issue" at bounding box center [371, 107] width 59 height 5
click at [342, 108] on input "Pending Customer Label Issue" at bounding box center [342, 106] width 0 height 4
click at [348, 98] on div "Pending Customer Expensive Service" at bounding box center [378, 100] width 73 height 7
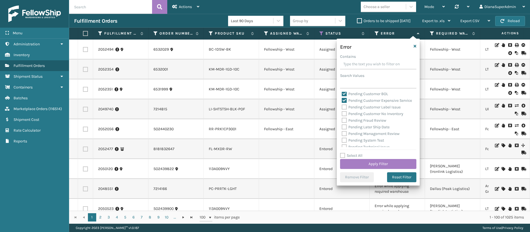
click at [346, 94] on label "Pending Customer BOL" at bounding box center [365, 94] width 46 height 5
click at [342, 94] on input "Pending Customer BOL" at bounding box center [342, 93] width 0 height 4
click at [345, 99] on label "Pending Customer Expensive Service" at bounding box center [377, 101] width 70 height 5
click at [342, 99] on input "Pending Customer Expensive Service" at bounding box center [342, 100] width 0 height 4
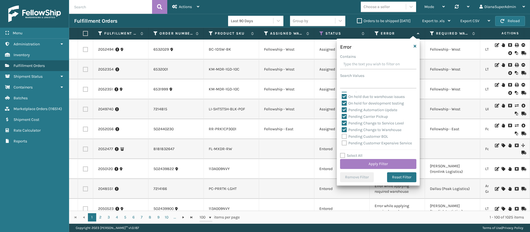
click at [345, 127] on label "Pending Change to Warehouse" at bounding box center [372, 129] width 60 height 5
click at [342, 127] on input "Pending Change to Warehouse" at bounding box center [342, 129] width 0 height 4
click at [344, 121] on label "Pending Change to Service Level" at bounding box center [373, 123] width 62 height 5
click at [342, 121] on input "Pending Change to Service Level" at bounding box center [342, 122] width 0 height 4
click at [344, 114] on label "Pending Carrier Pickup" at bounding box center [365, 116] width 46 height 5
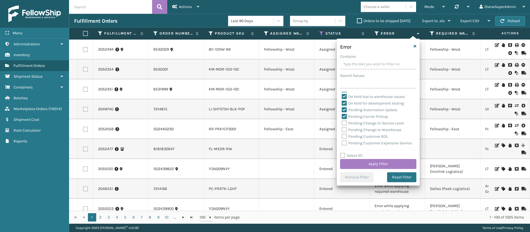
click at [342, 114] on input "Pending Carrier Pickup" at bounding box center [342, 115] width 0 height 4
click at [344, 110] on label "Pending Automation Update" at bounding box center [370, 110] width 56 height 5
click at [342, 110] on input "Pending Automation Update" at bounding box center [342, 109] width 0 height 4
click at [344, 101] on label "On hold for development testing" at bounding box center [373, 103] width 62 height 5
click at [342, 100] on input "On hold for development testing" at bounding box center [342, 102] width 0 height 4
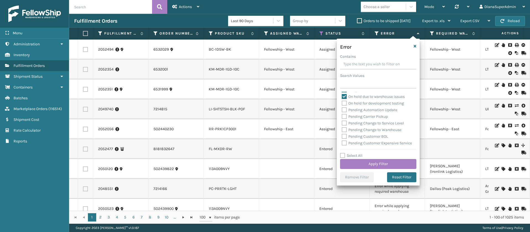
click at [344, 96] on label "On hold due to warehouse issues" at bounding box center [373, 96] width 63 height 5
click at [342, 96] on input "On hold due to warehouse issues" at bounding box center [342, 95] width 0 height 4
click at [344, 131] on label "Not palletized" at bounding box center [357, 131] width 31 height 5
click at [342, 131] on input "Not palletized" at bounding box center [342, 130] width 0 height 4
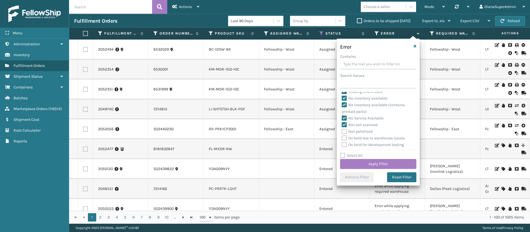
click at [344, 123] on label "Not exit scanned" at bounding box center [360, 124] width 36 height 5
click at [342, 123] on input "Not exit scanned" at bounding box center [342, 124] width 0 height 4
click at [344, 128] on div "Not exit scanned" at bounding box center [378, 125] width 73 height 7
click at [344, 126] on label "Not exit scanned" at bounding box center [360, 124] width 36 height 5
click at [342, 125] on input "Not exit scanned" at bounding box center [342, 124] width 0 height 4
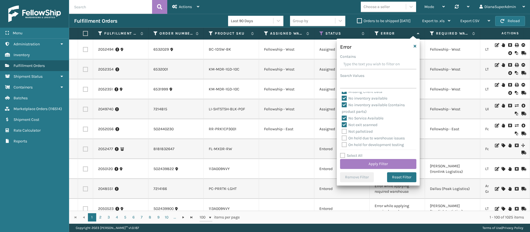
click at [344, 132] on label "Not palletized" at bounding box center [357, 131] width 31 height 5
click at [342, 132] on input "Not palletized" at bounding box center [342, 130] width 0 height 4
click at [344, 137] on label "On hold due to warehouse issues" at bounding box center [373, 138] width 63 height 5
click at [342, 137] on input "On hold due to warehouse issues" at bounding box center [342, 137] width 0 height 4
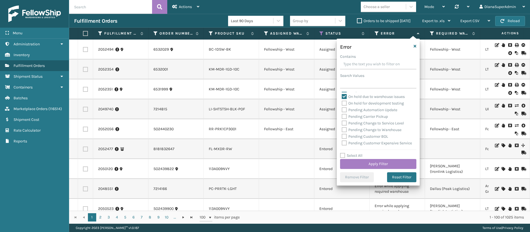
click at [344, 103] on label "On hold for development testing" at bounding box center [373, 103] width 62 height 5
click at [342, 103] on input "On hold for development testing" at bounding box center [342, 102] width 0 height 4
click at [377, 162] on button "Apply Filter" at bounding box center [378, 164] width 76 height 10
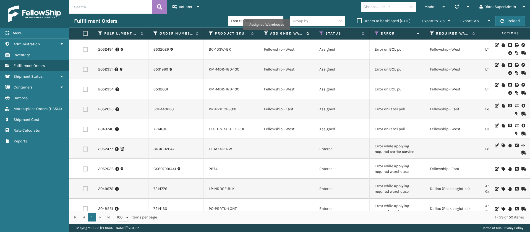
click at [267, 34] on icon at bounding box center [266, 33] width 4 height 5
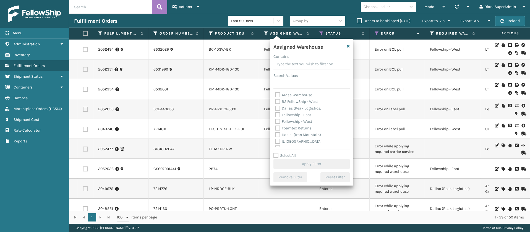
click at [350, 44] on div "Assigned Warehouse" at bounding box center [311, 48] width 83 height 12
click at [347, 44] on icon "button" at bounding box center [348, 46] width 3 height 4
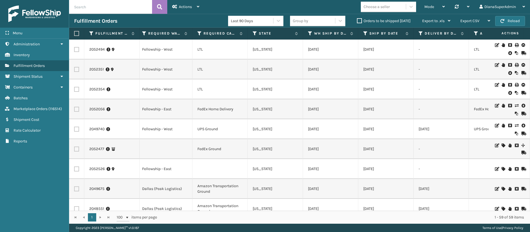
scroll to position [0, 301]
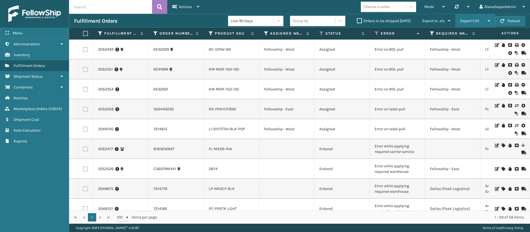
click at [480, 20] on div "Export CSV" at bounding box center [475, 21] width 30 height 14
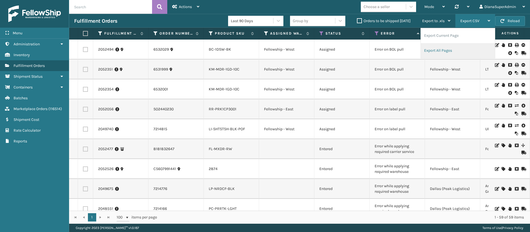
click at [449, 49] on li "Export All Pages" at bounding box center [458, 50] width 74 height 15
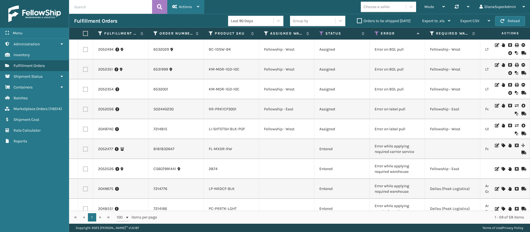
click at [194, 8] on div "Actions" at bounding box center [185, 7] width 27 height 14
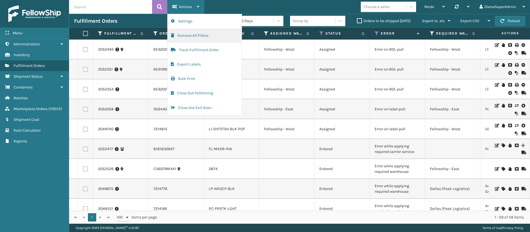
click at [200, 33] on button "Remove All Filters" at bounding box center [205, 35] width 74 height 14
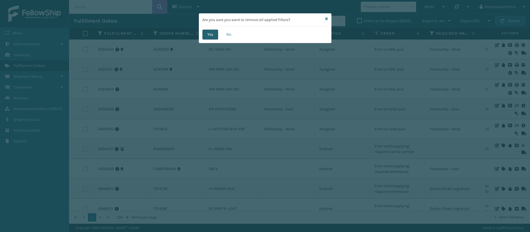
click at [208, 35] on button "Yes" at bounding box center [210, 35] width 16 height 10
